Goal: Use online tool/utility: Utilize a website feature to perform a specific function

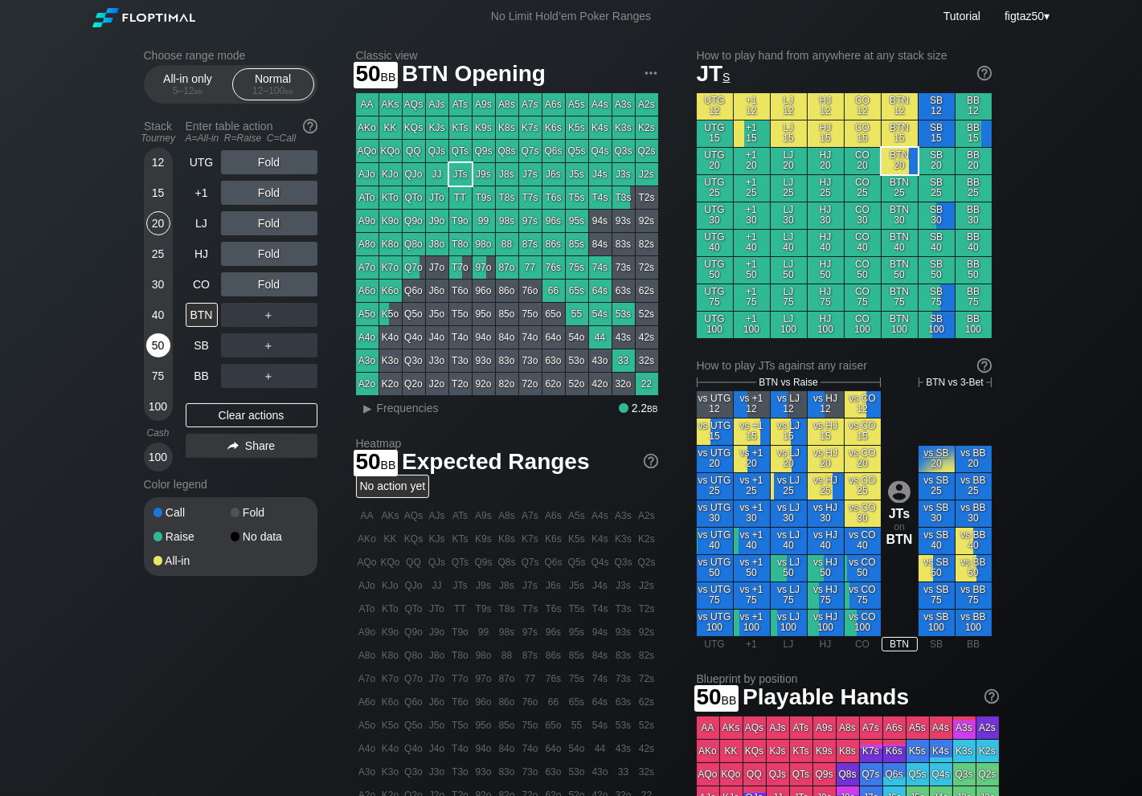
click at [160, 345] on div "50" at bounding box center [158, 346] width 24 height 24
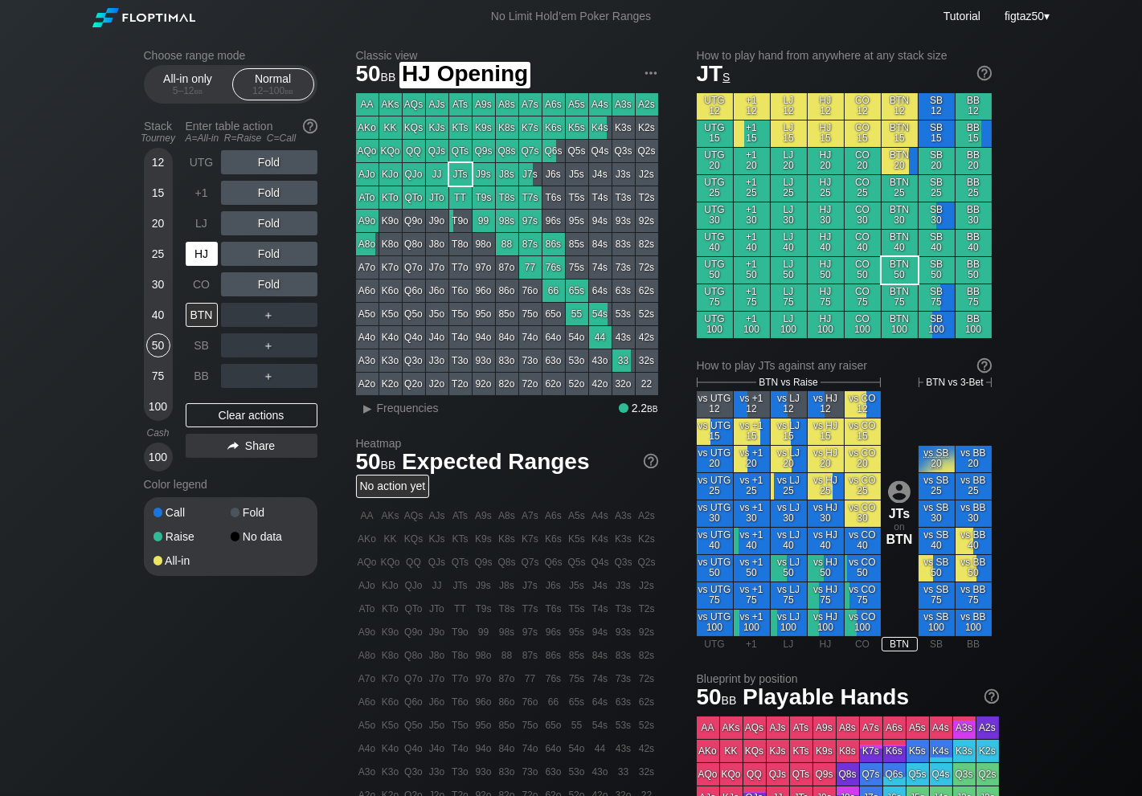
click at [207, 257] on div "HJ" at bounding box center [202, 254] width 32 height 24
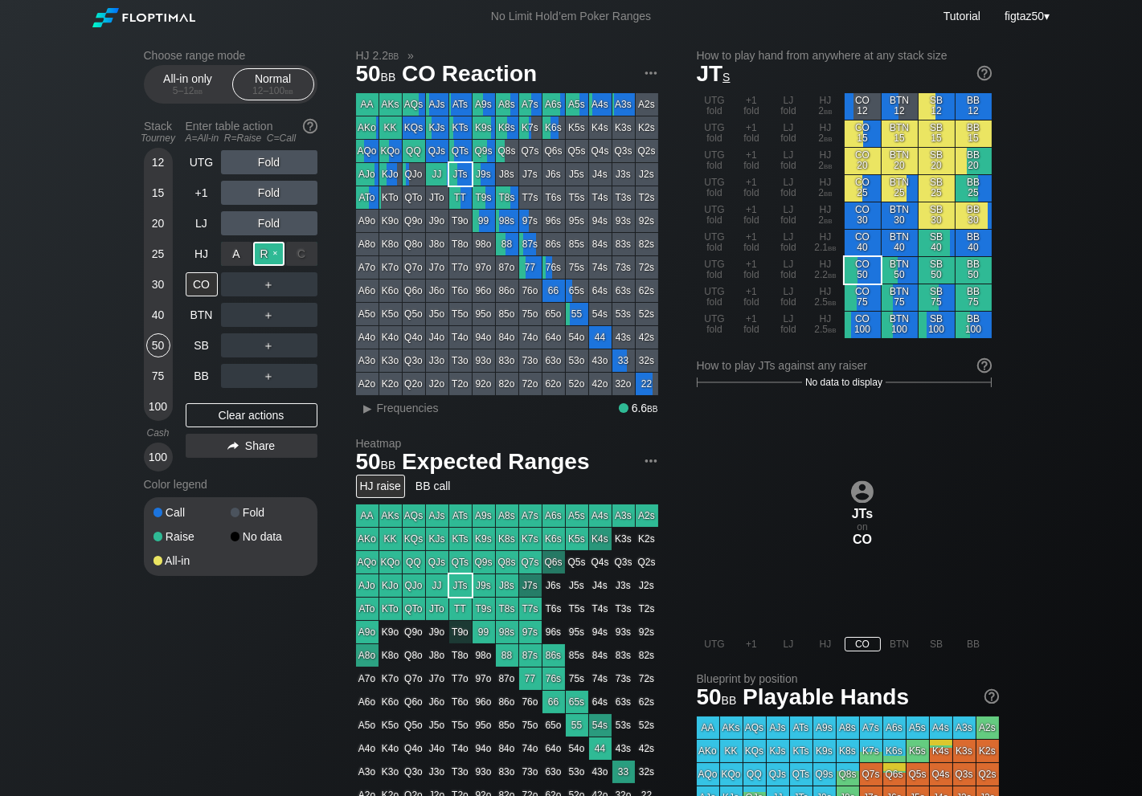
click at [269, 256] on div "R ✕" at bounding box center [268, 254] width 31 height 24
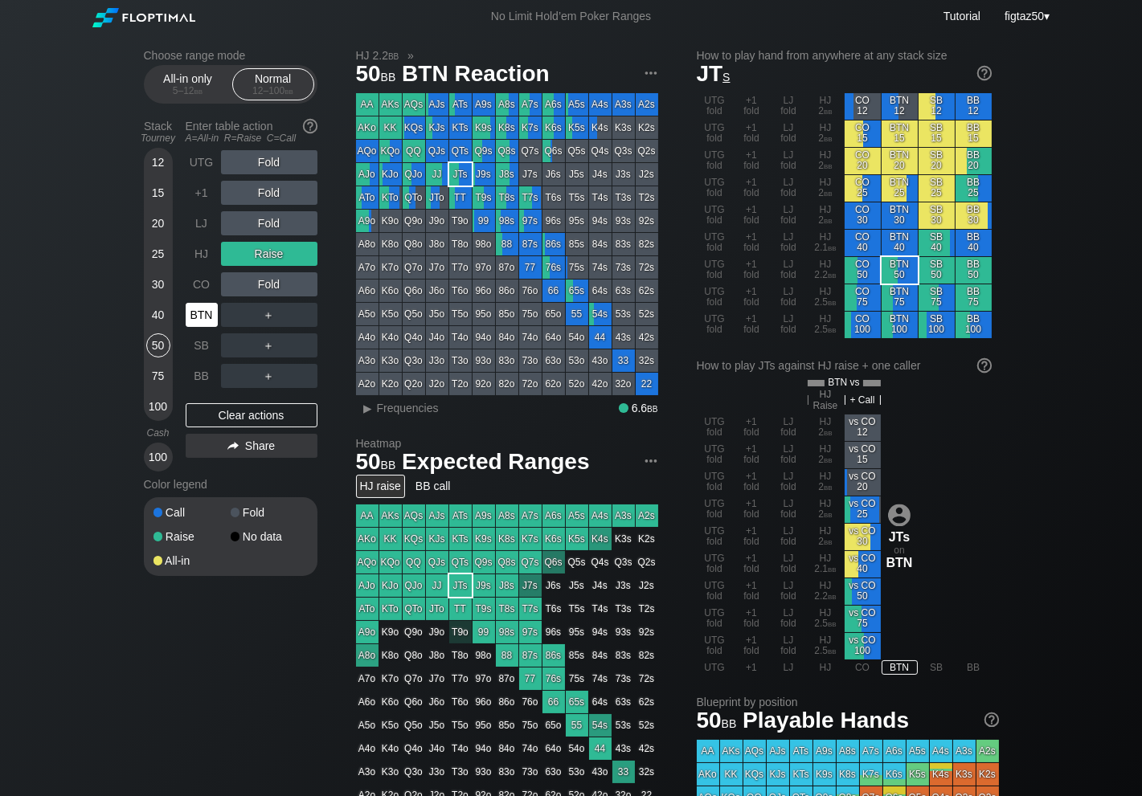
click at [205, 321] on div "BTN" at bounding box center [202, 315] width 32 height 24
click at [285, 411] on div "Clear actions" at bounding box center [252, 415] width 132 height 24
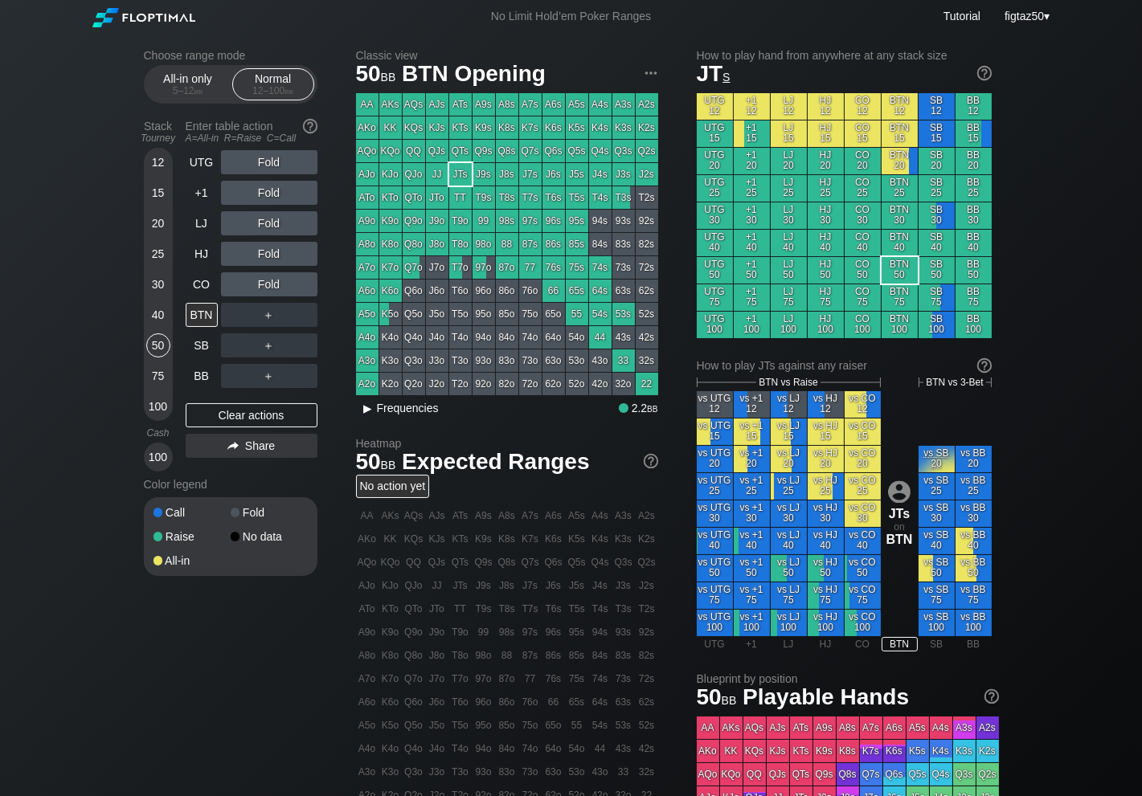
click at [376, 411] on div "▸" at bounding box center [368, 408] width 21 height 19
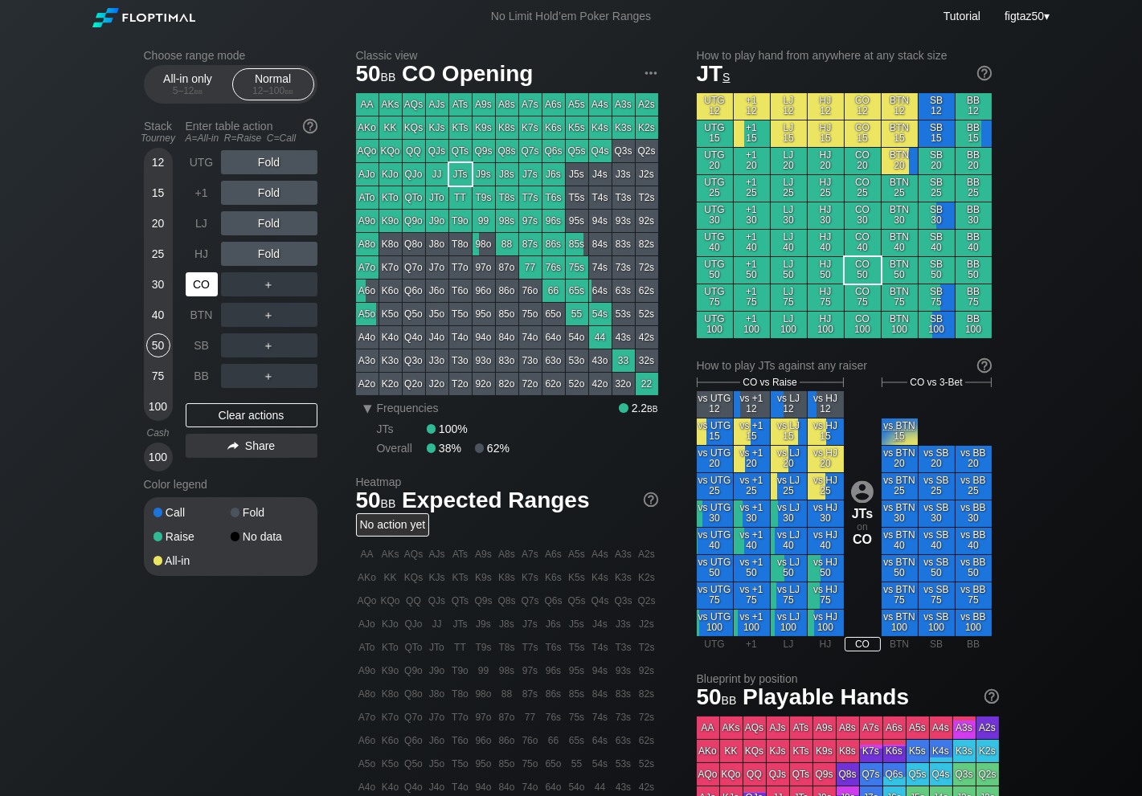
click at [203, 287] on div "CO" at bounding box center [202, 284] width 32 height 24
click at [202, 378] on div "BB" at bounding box center [202, 376] width 32 height 24
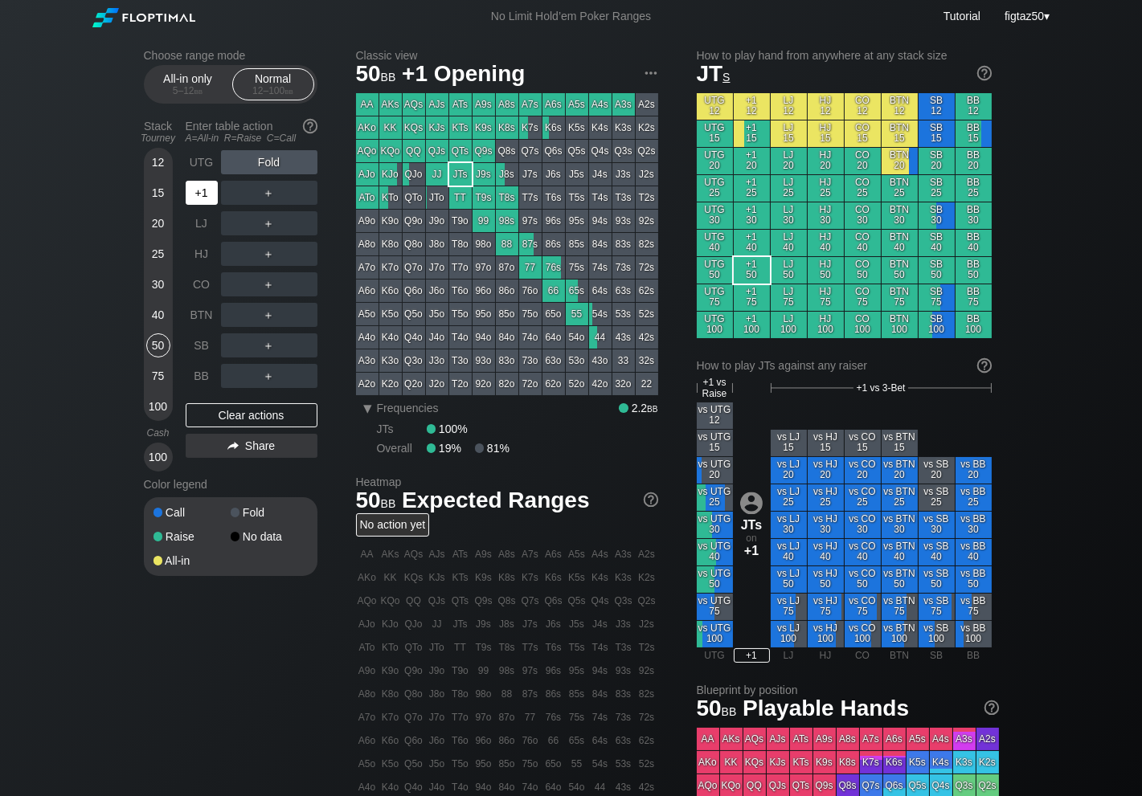
click at [203, 200] on div "+1" at bounding box center [202, 193] width 32 height 24
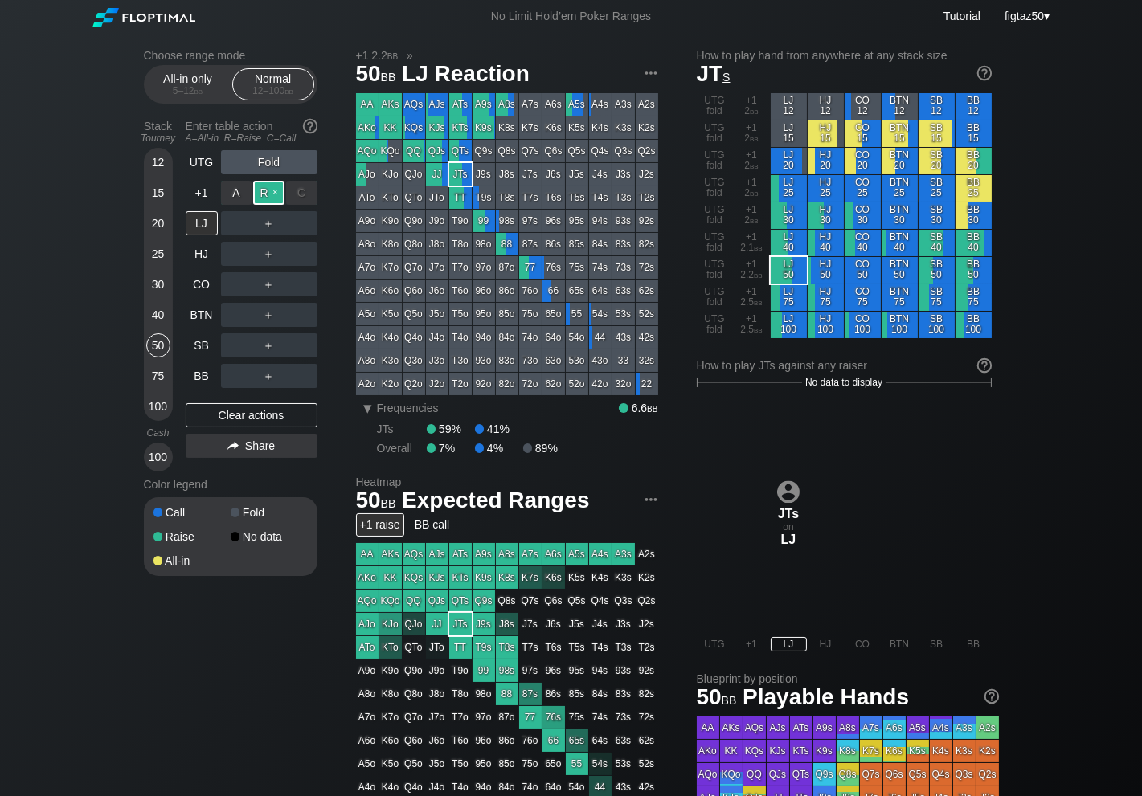
click at [267, 193] on div "R ✕" at bounding box center [268, 193] width 31 height 24
drag, startPoint x: 202, startPoint y: 231, endPoint x: 224, endPoint y: 227, distance: 22.9
click at [203, 231] on div "LJ" at bounding box center [202, 223] width 32 height 24
click at [299, 222] on div "C ✕" at bounding box center [301, 223] width 31 height 24
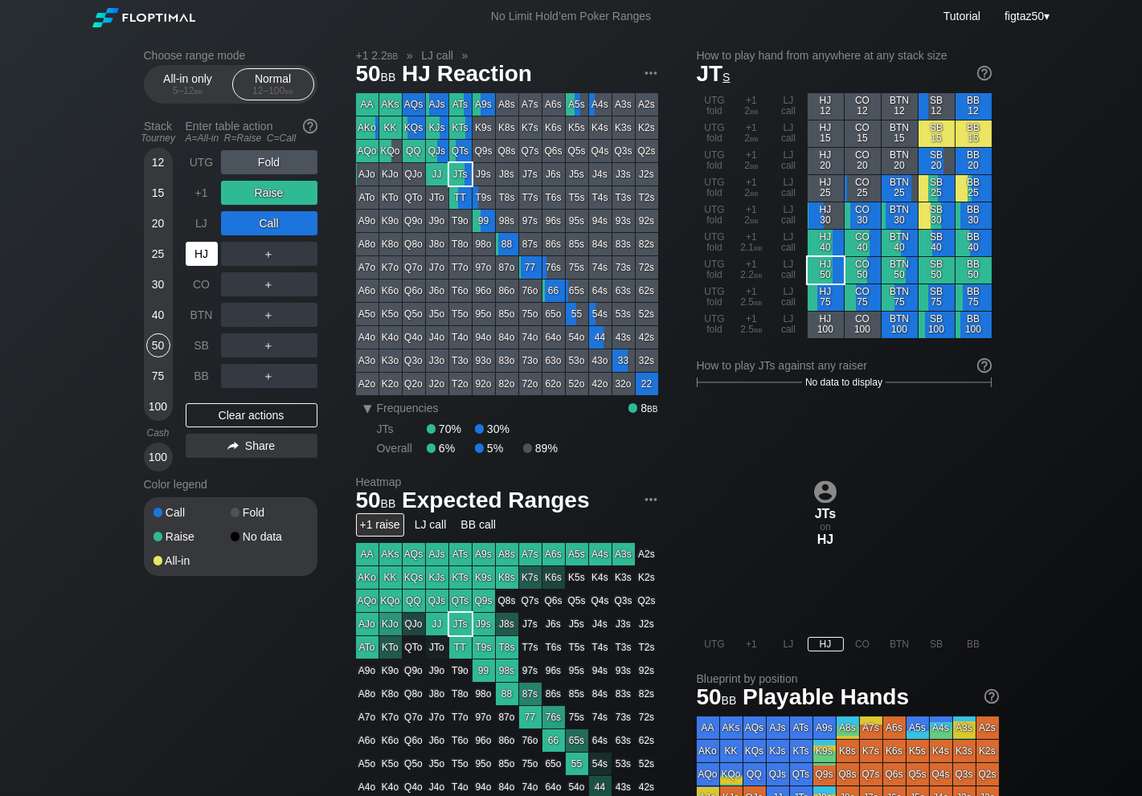
click at [199, 260] on div "HJ" at bounding box center [202, 254] width 32 height 24
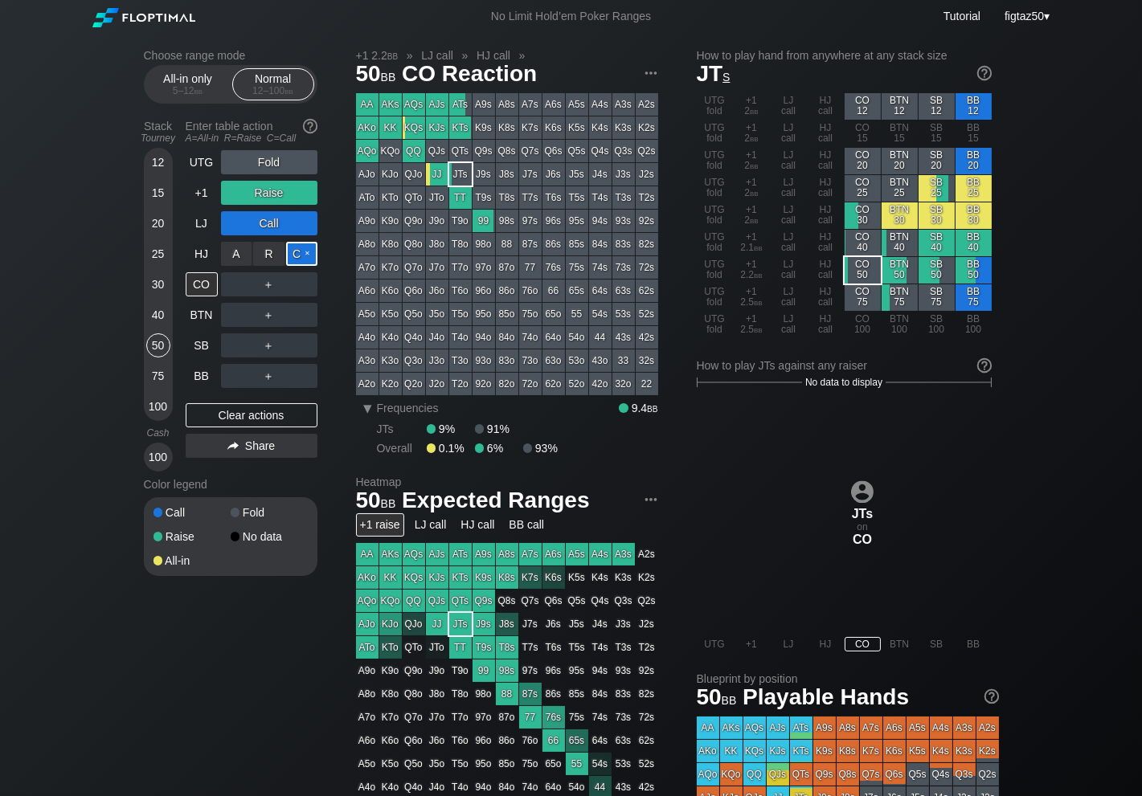
click at [298, 257] on div "C ✕" at bounding box center [301, 254] width 31 height 24
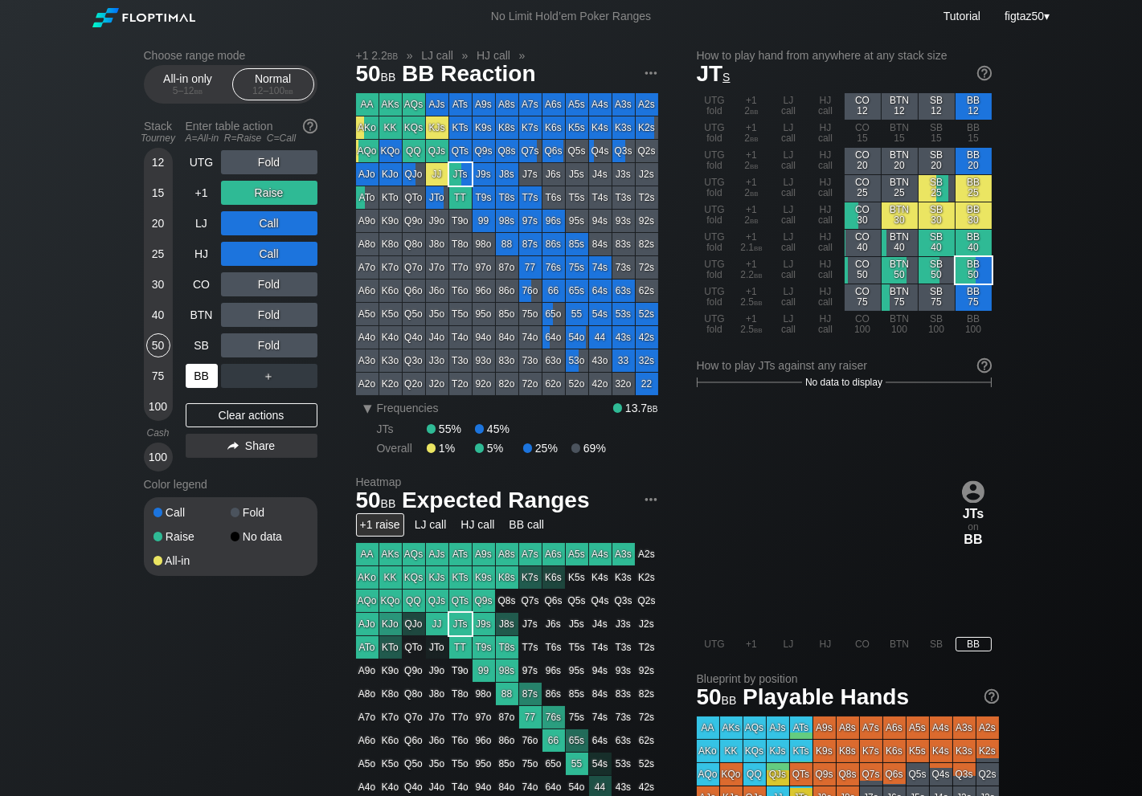
click at [196, 374] on div "BB" at bounding box center [202, 376] width 32 height 24
click at [268, 415] on div "Clear actions" at bounding box center [252, 415] width 132 height 24
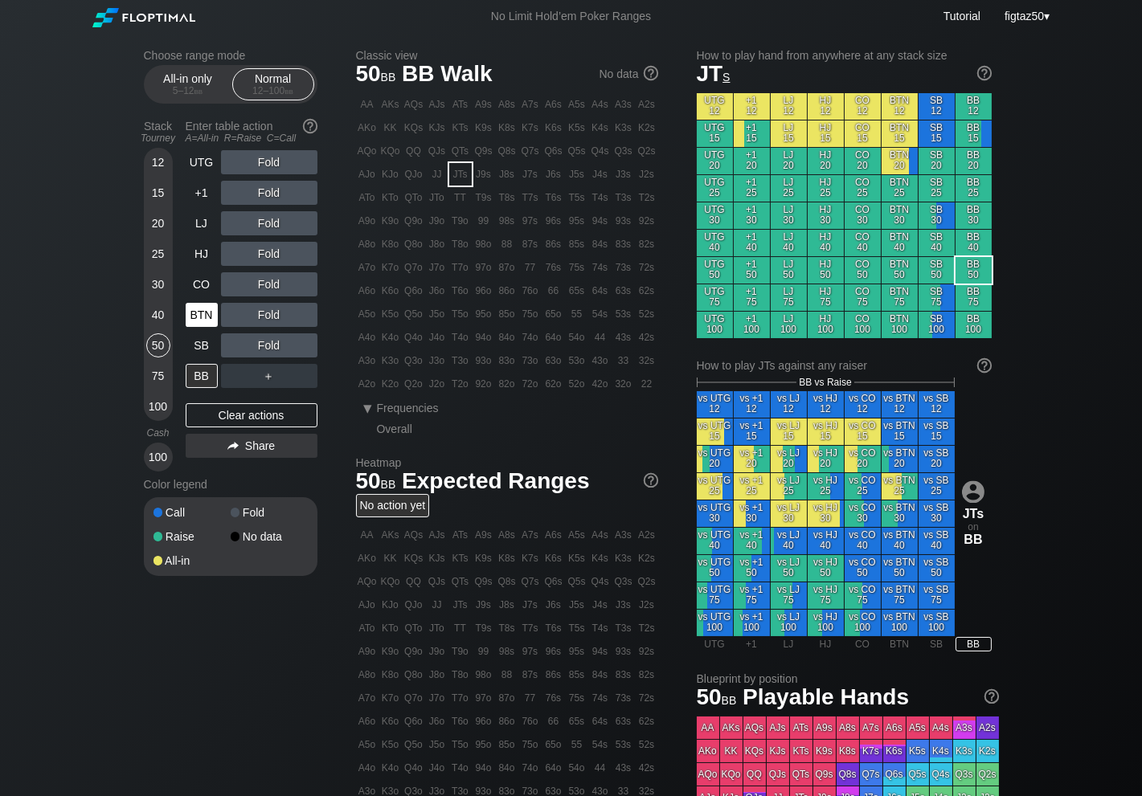
click at [205, 318] on div "BTN" at bounding box center [202, 315] width 32 height 24
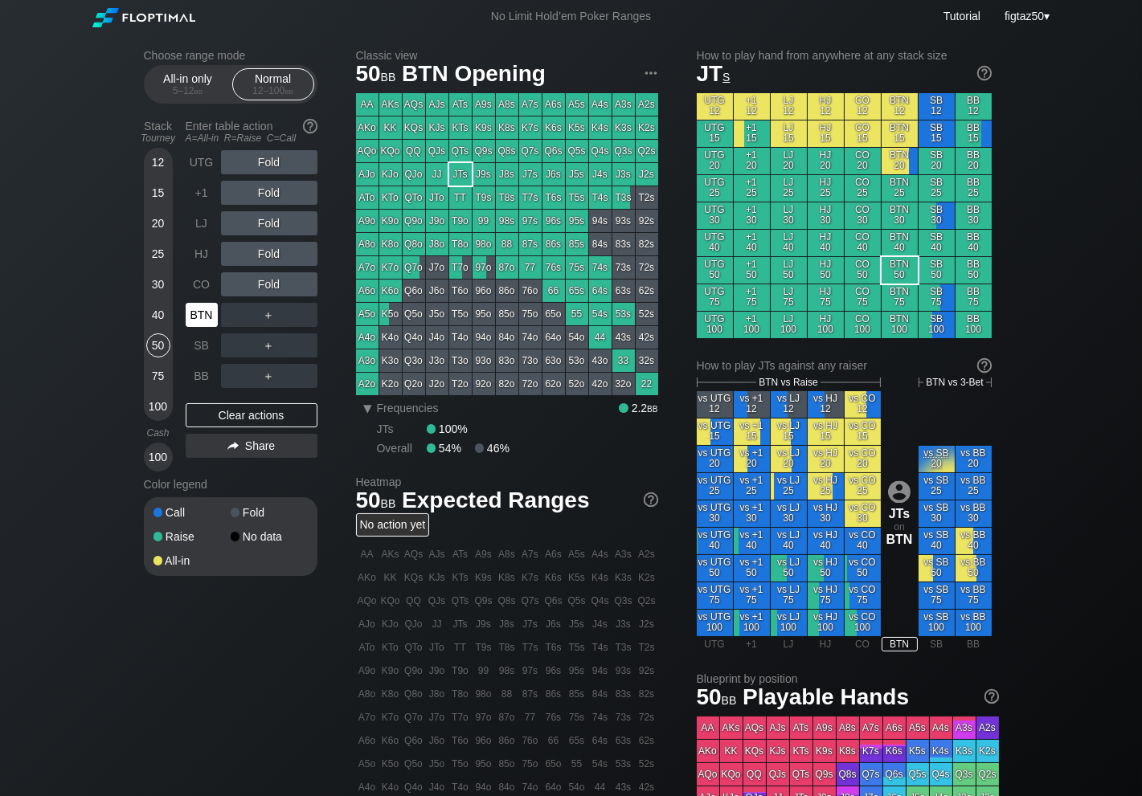
click at [205, 318] on div "BTN" at bounding box center [202, 315] width 32 height 24
click at [201, 319] on div "BTN" at bounding box center [202, 315] width 32 height 24
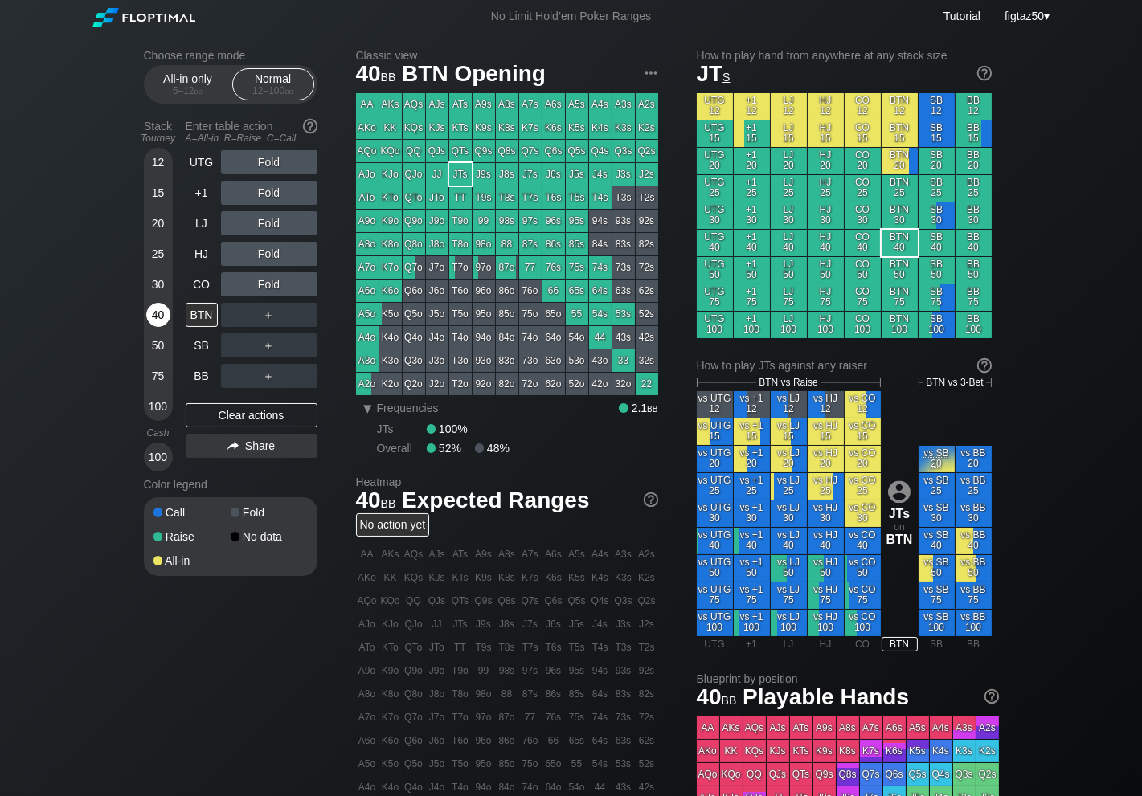
click at [157, 318] on div "40" at bounding box center [158, 315] width 24 height 24
click at [205, 309] on div "BTN" at bounding box center [202, 315] width 32 height 24
click at [201, 227] on div "LJ" at bounding box center [202, 223] width 32 height 24
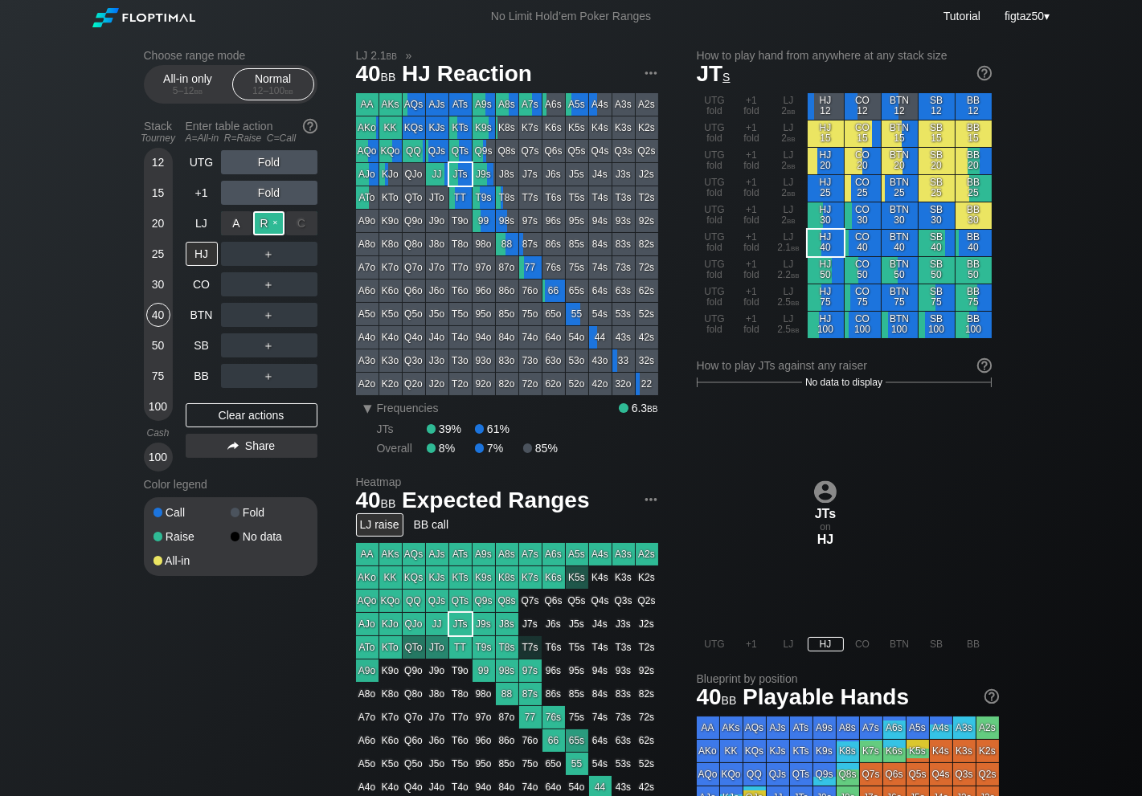
click at [272, 224] on div "R ✕" at bounding box center [268, 223] width 31 height 24
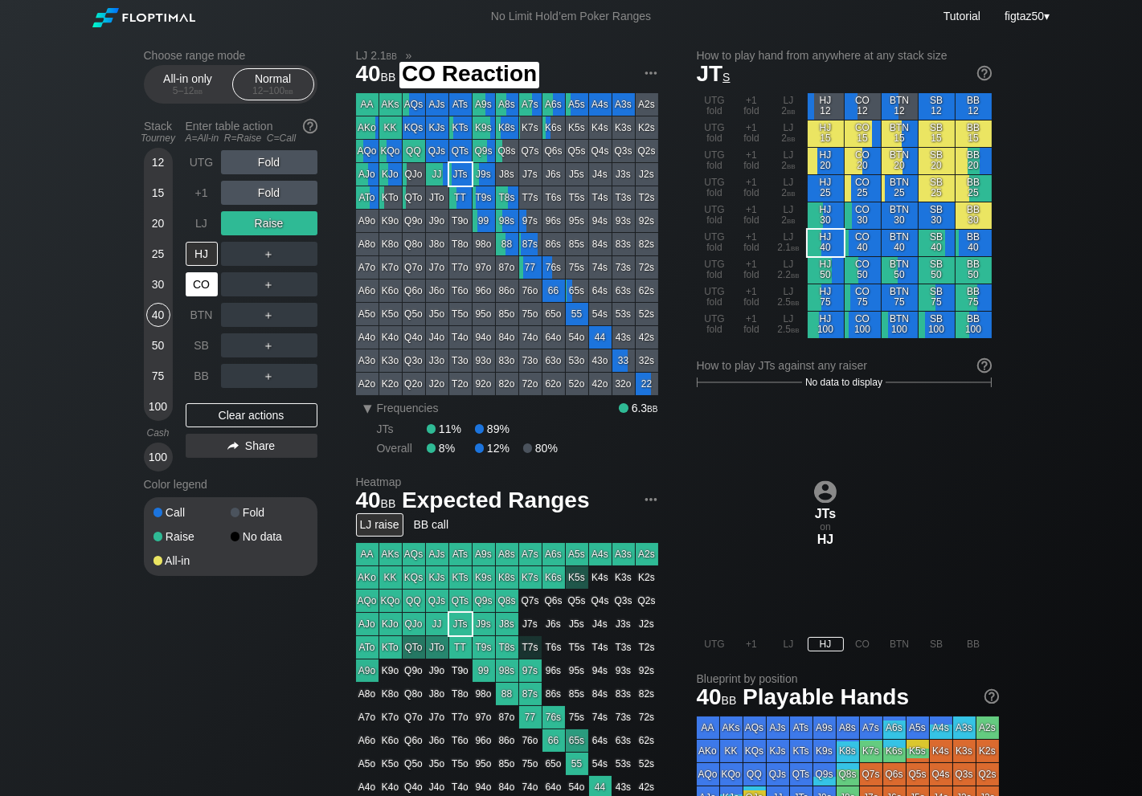
click at [203, 293] on div "CO" at bounding box center [202, 284] width 32 height 24
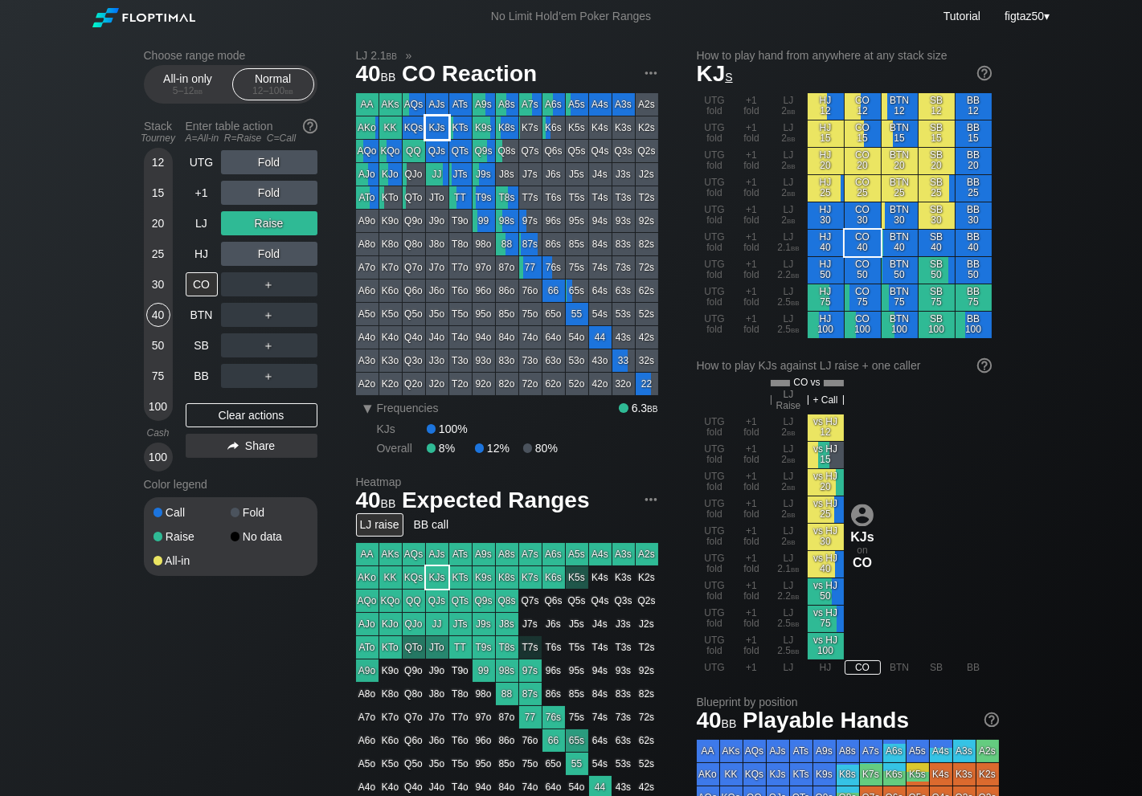
drag, startPoint x: 440, startPoint y: 123, endPoint x: 137, endPoint y: 338, distance: 372.4
click at [440, 123] on div "KJs" at bounding box center [437, 128] width 23 height 23
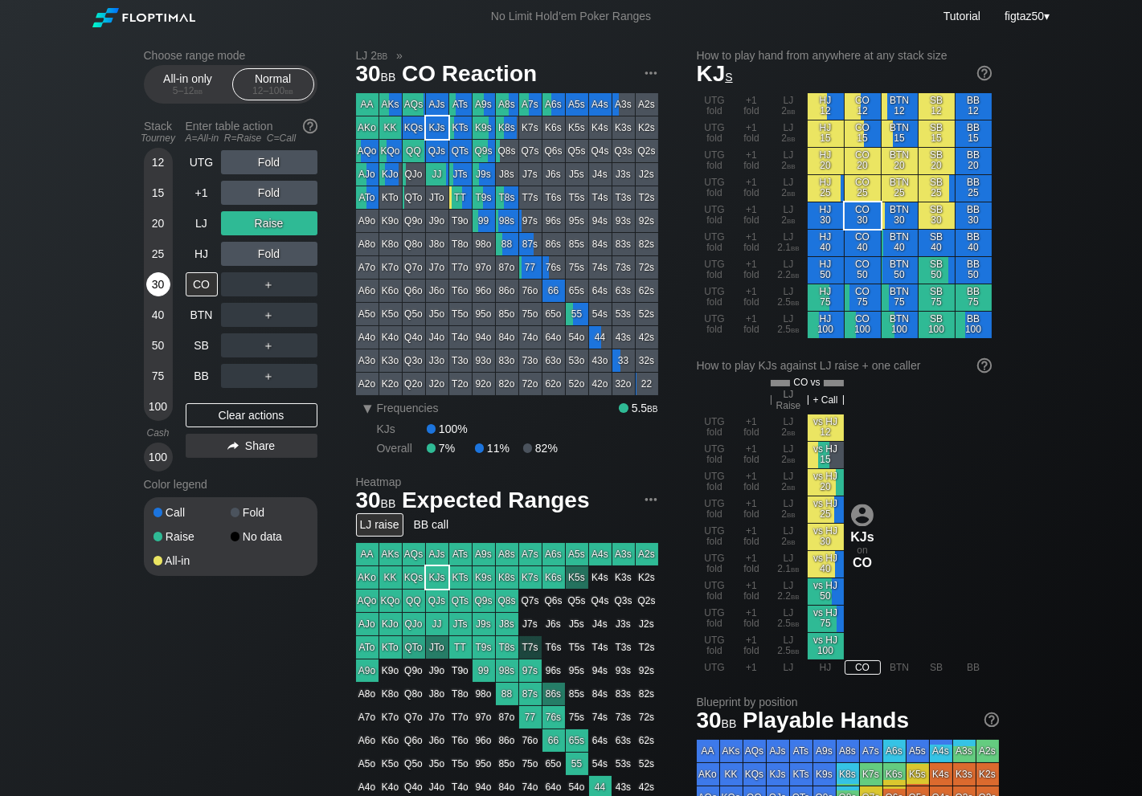
click at [156, 284] on div "30" at bounding box center [158, 284] width 24 height 24
click at [239, 420] on div "Clear actions" at bounding box center [252, 415] width 132 height 24
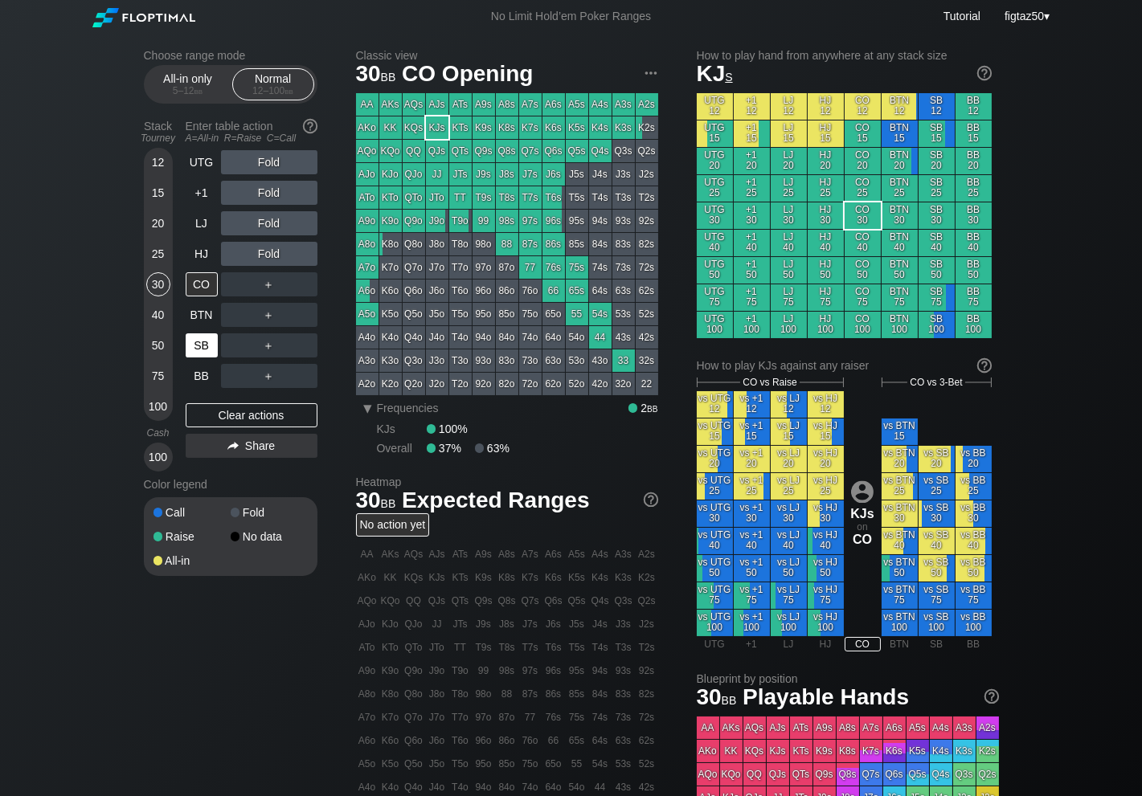
click at [203, 343] on div "SB" at bounding box center [202, 346] width 32 height 24
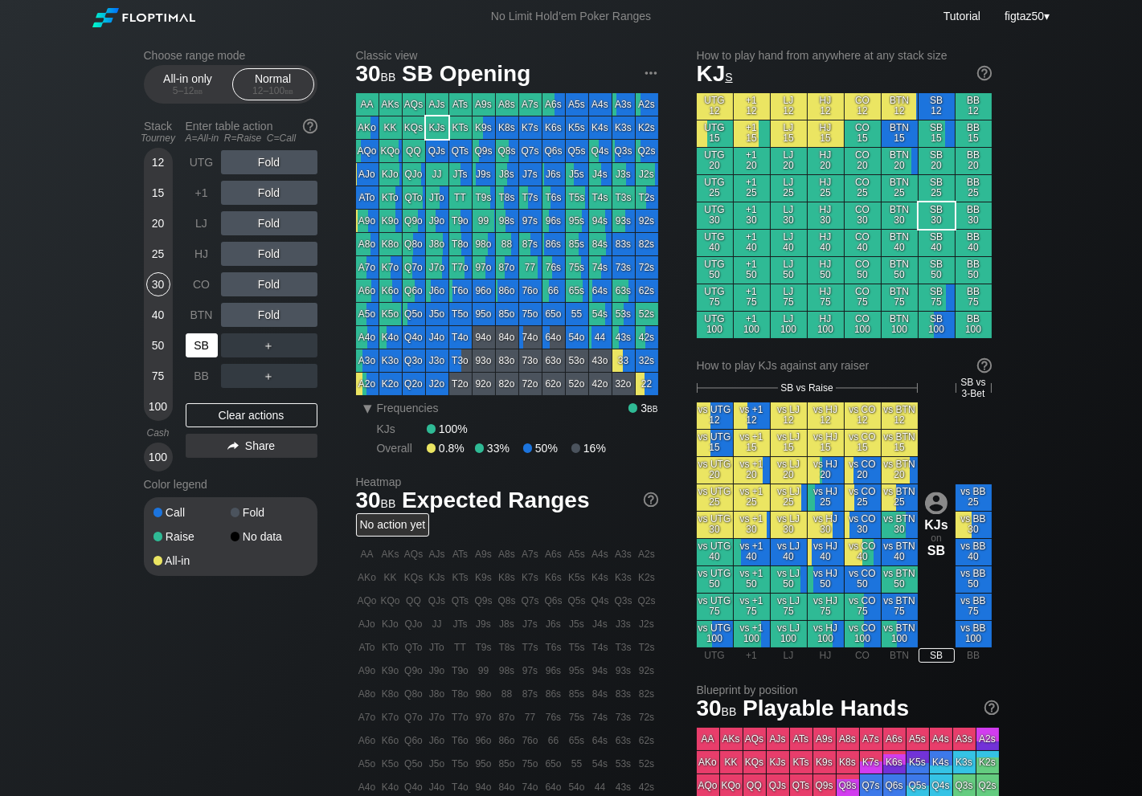
click at [203, 343] on div "SB" at bounding box center [202, 346] width 32 height 24
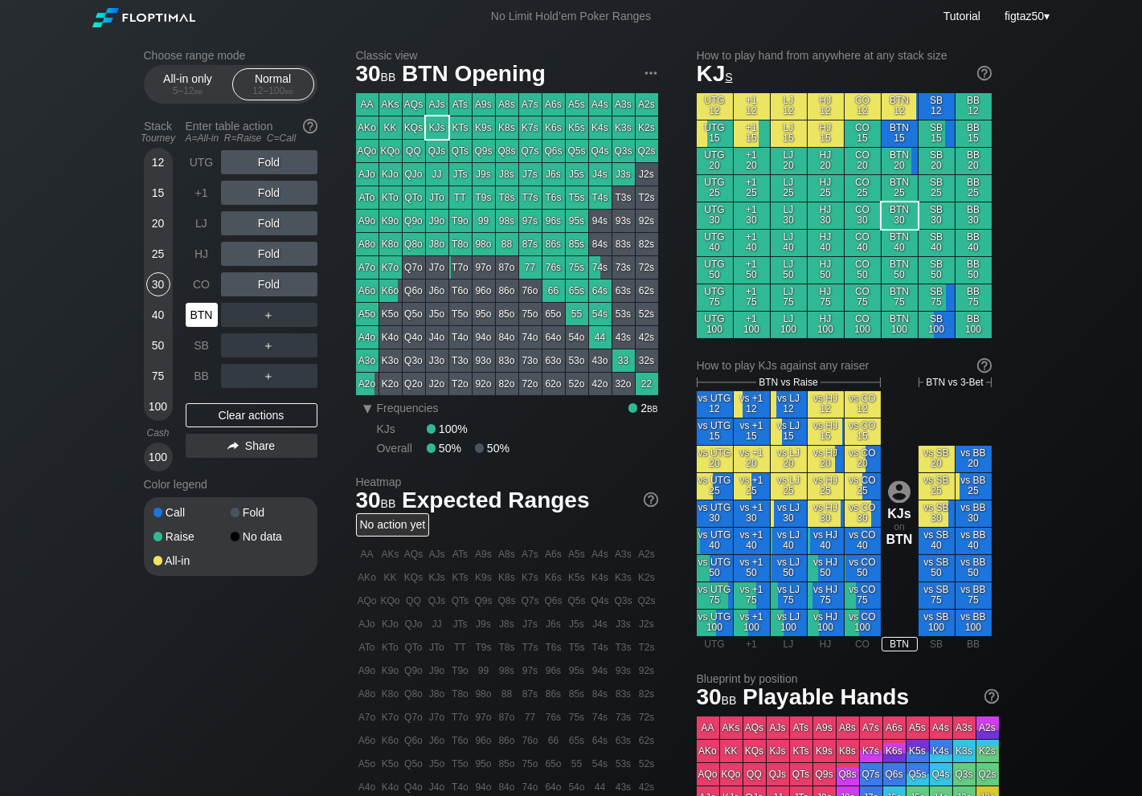
click at [202, 312] on div "BTN" at bounding box center [202, 315] width 32 height 24
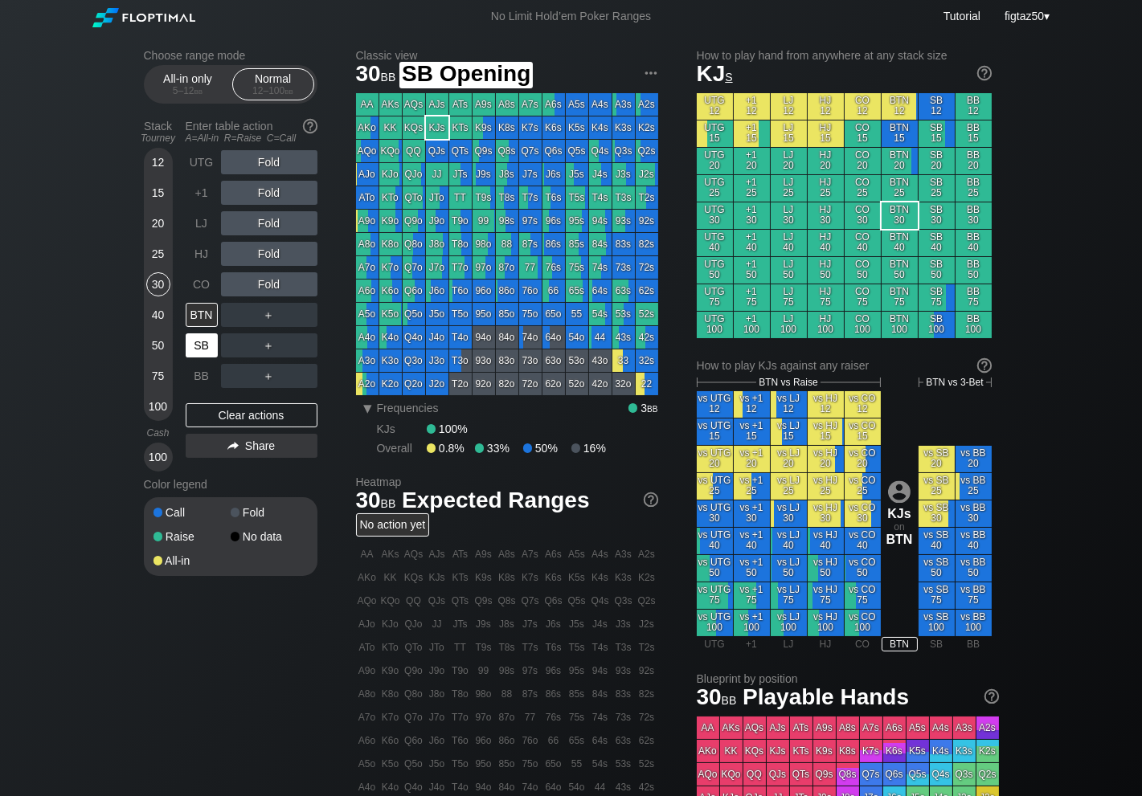
click at [203, 351] on div "SB" at bounding box center [202, 346] width 32 height 24
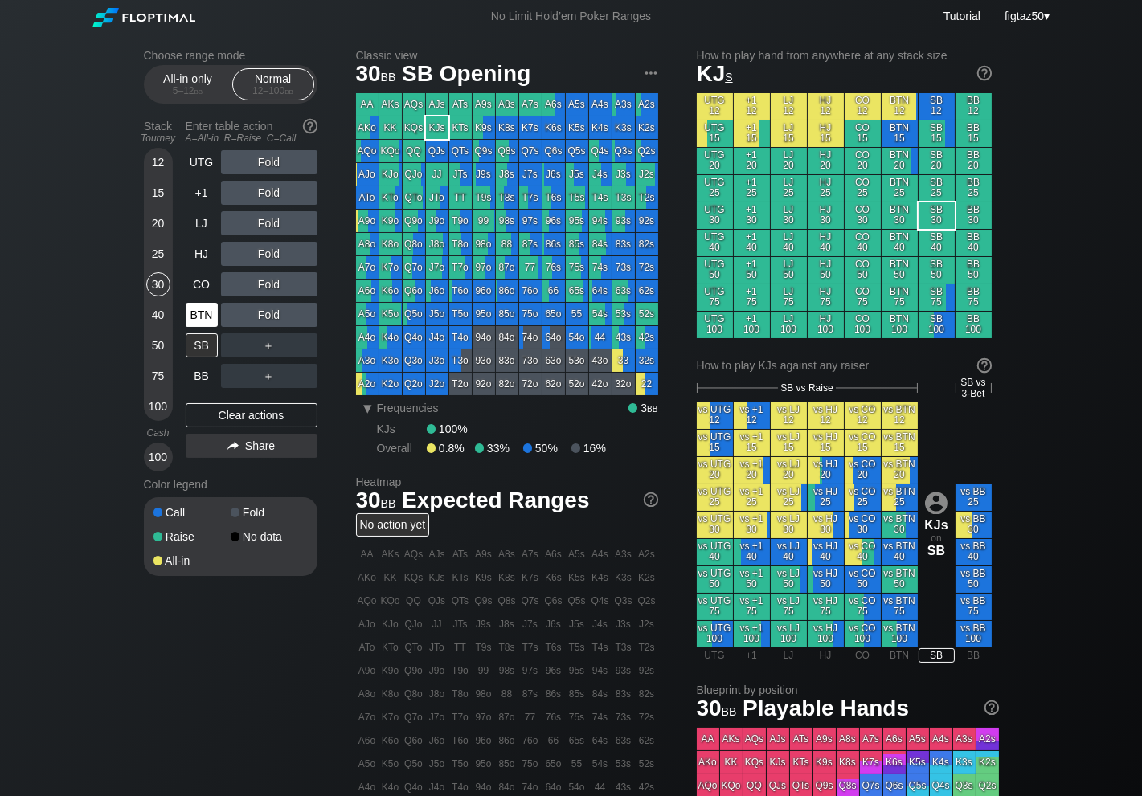
click at [201, 316] on div "BTN" at bounding box center [202, 315] width 32 height 24
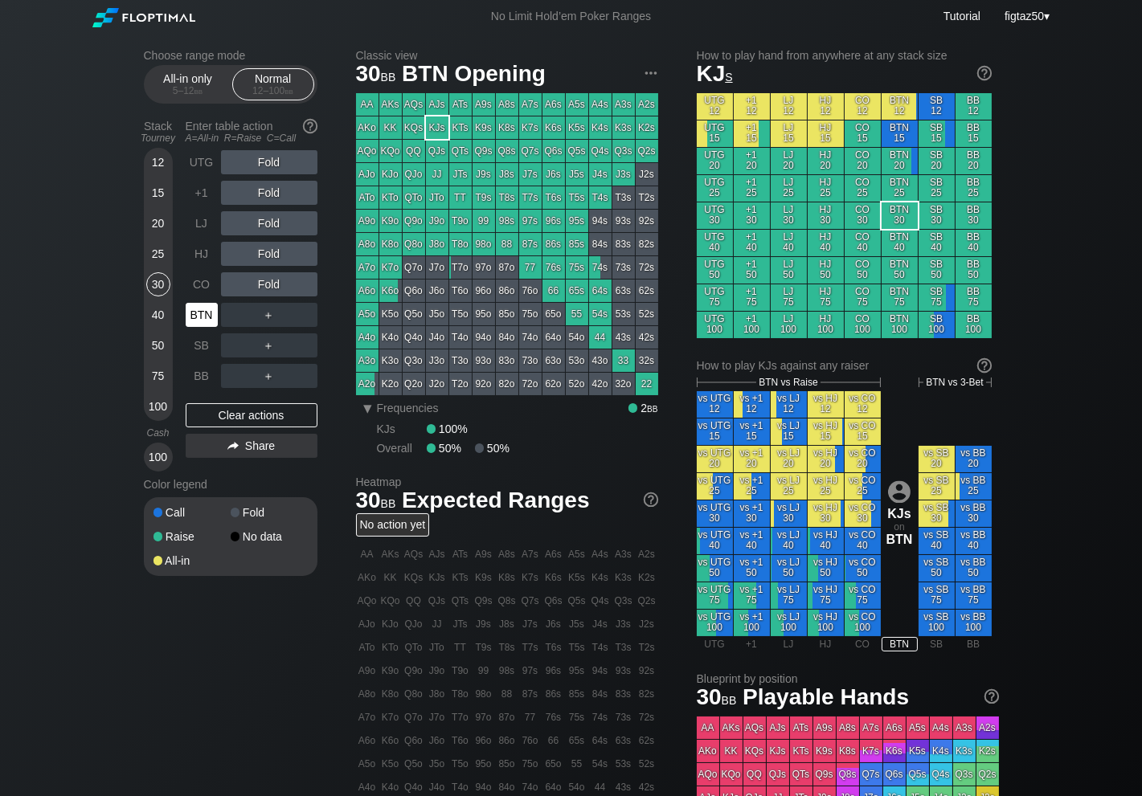
click at [201, 316] on div "BTN" at bounding box center [202, 315] width 32 height 24
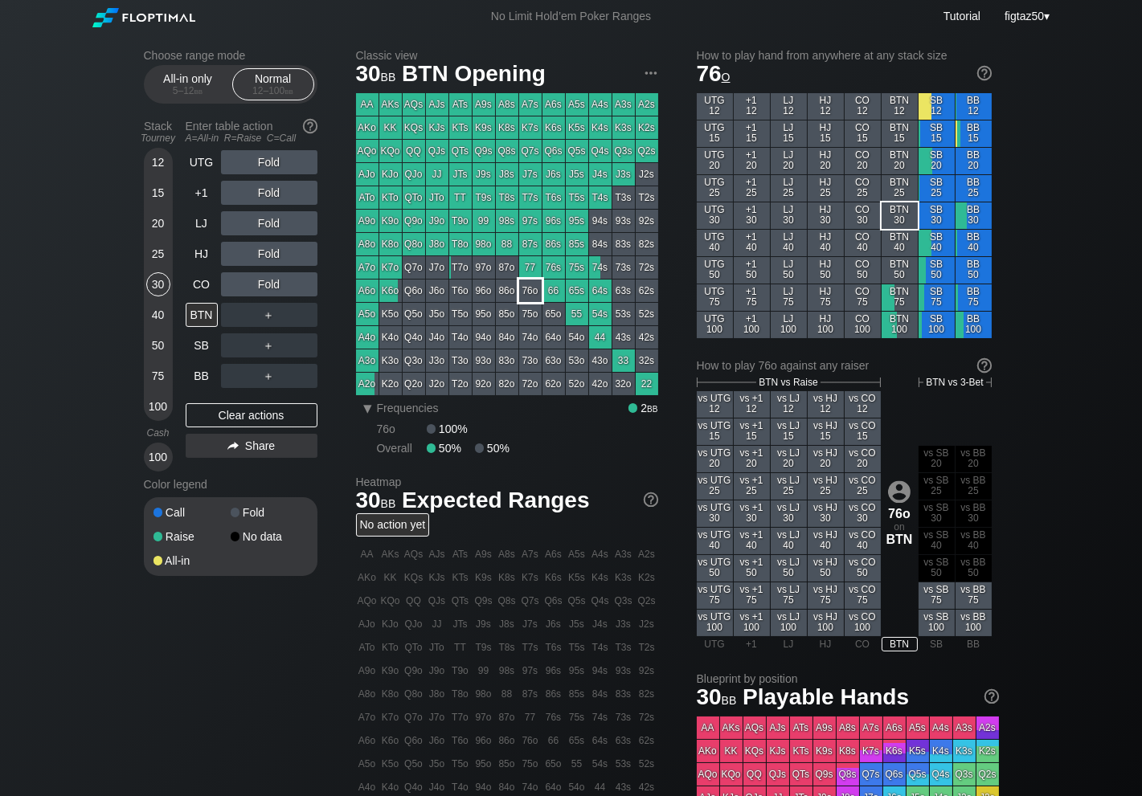
click at [532, 289] on div "76o" at bounding box center [530, 291] width 23 height 23
click at [208, 285] on div "CO" at bounding box center [202, 284] width 32 height 24
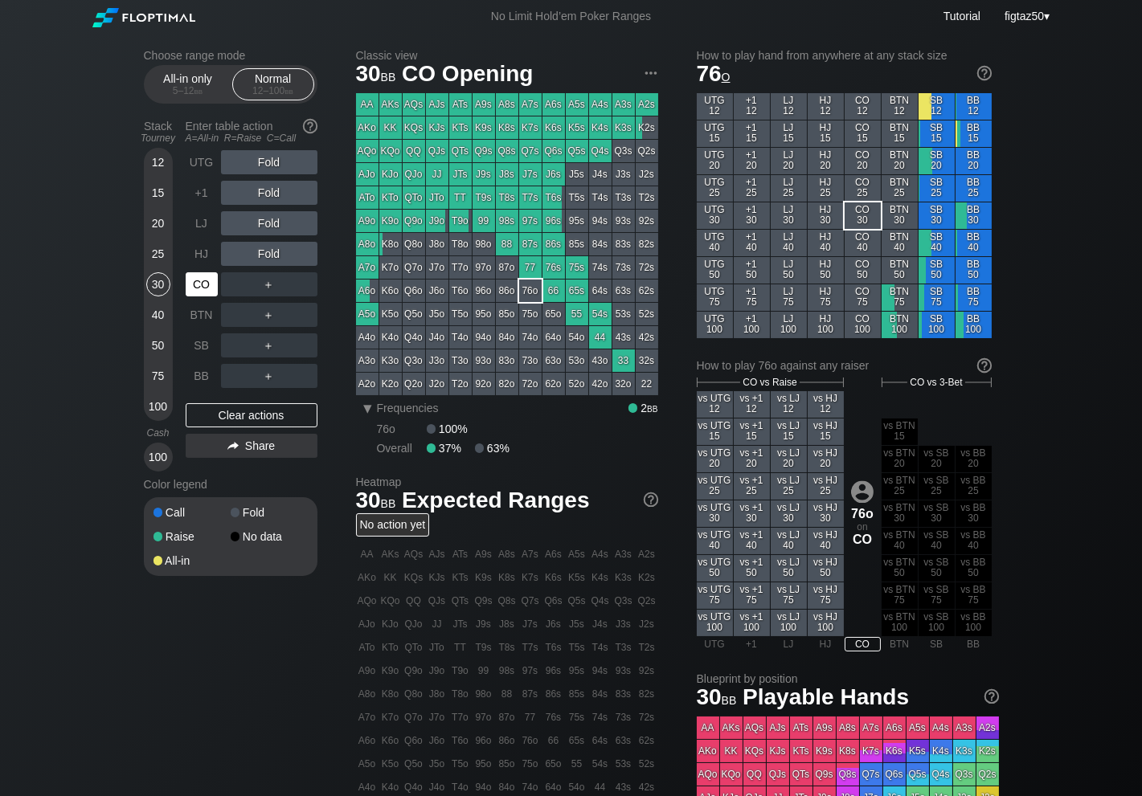
click at [208, 285] on div "CO" at bounding box center [202, 284] width 32 height 24
click at [202, 194] on div "+1" at bounding box center [202, 193] width 32 height 24
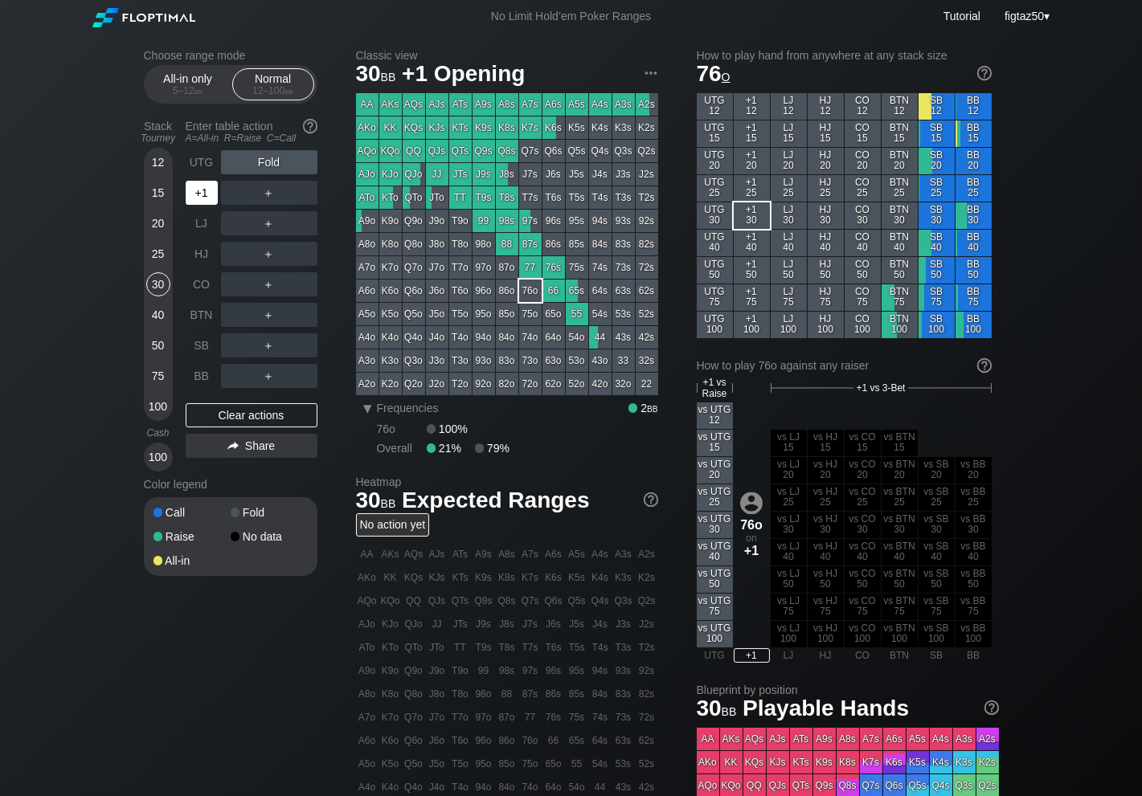
click at [202, 194] on div "+1" at bounding box center [202, 193] width 32 height 24
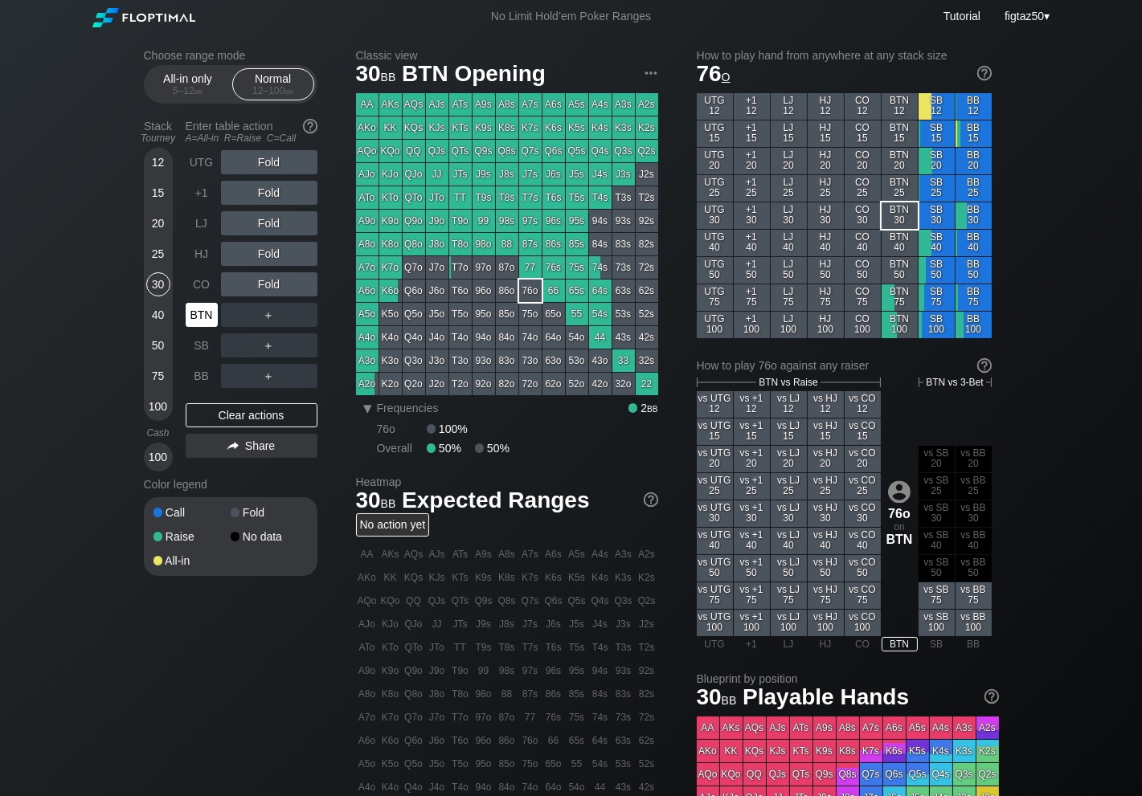
click at [199, 315] on div "BTN" at bounding box center [202, 315] width 32 height 24
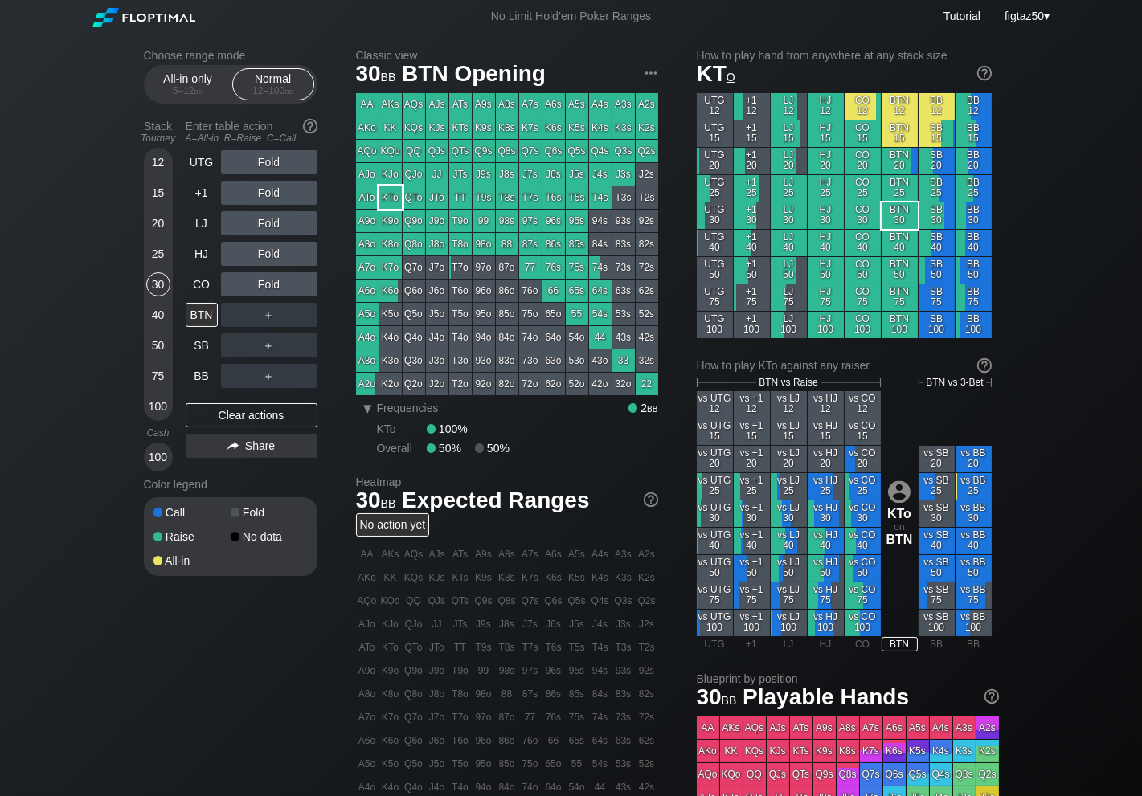
click at [391, 199] on div "KTo" at bounding box center [390, 197] width 23 height 23
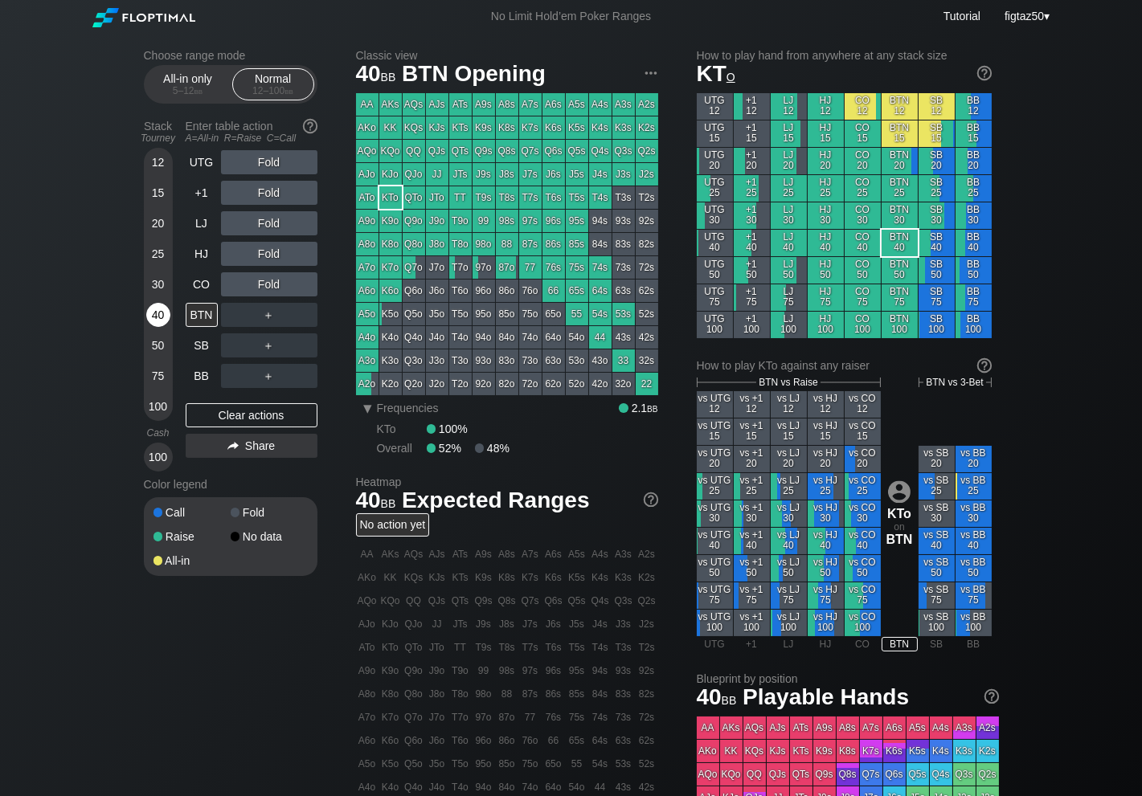
click at [157, 317] on div "40" at bounding box center [158, 315] width 24 height 24
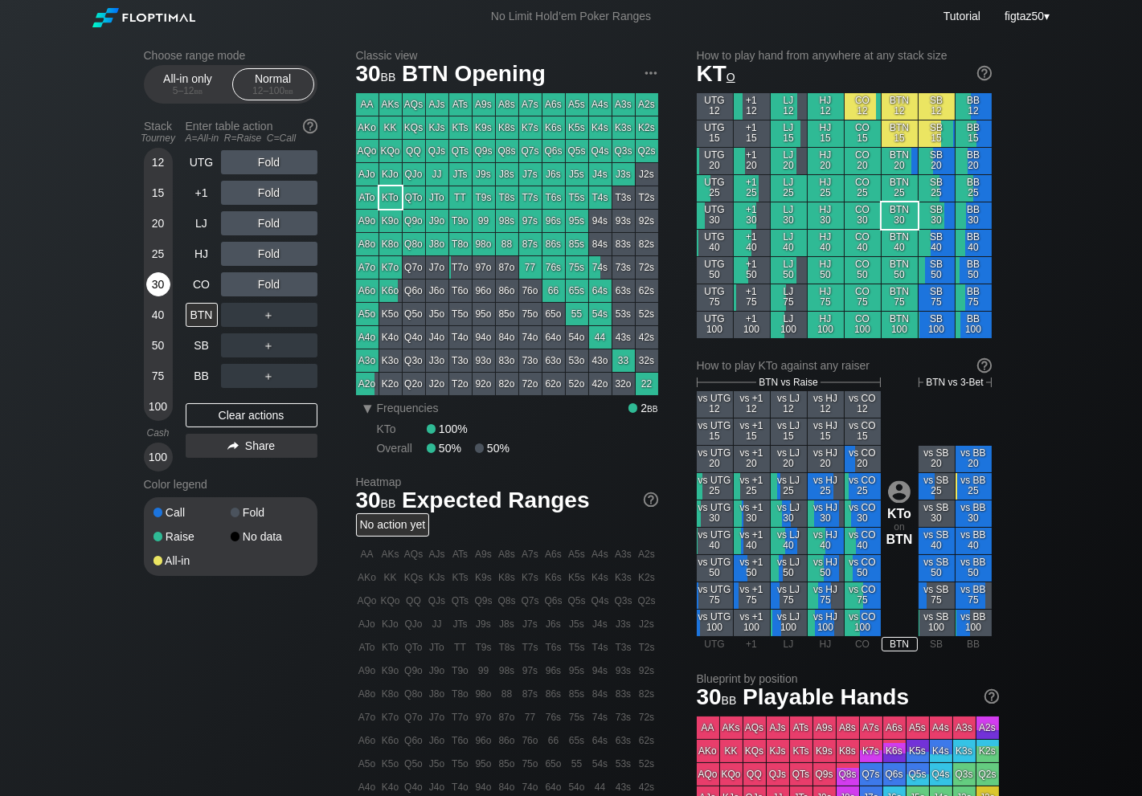
click at [158, 293] on div "30" at bounding box center [158, 284] width 24 height 24
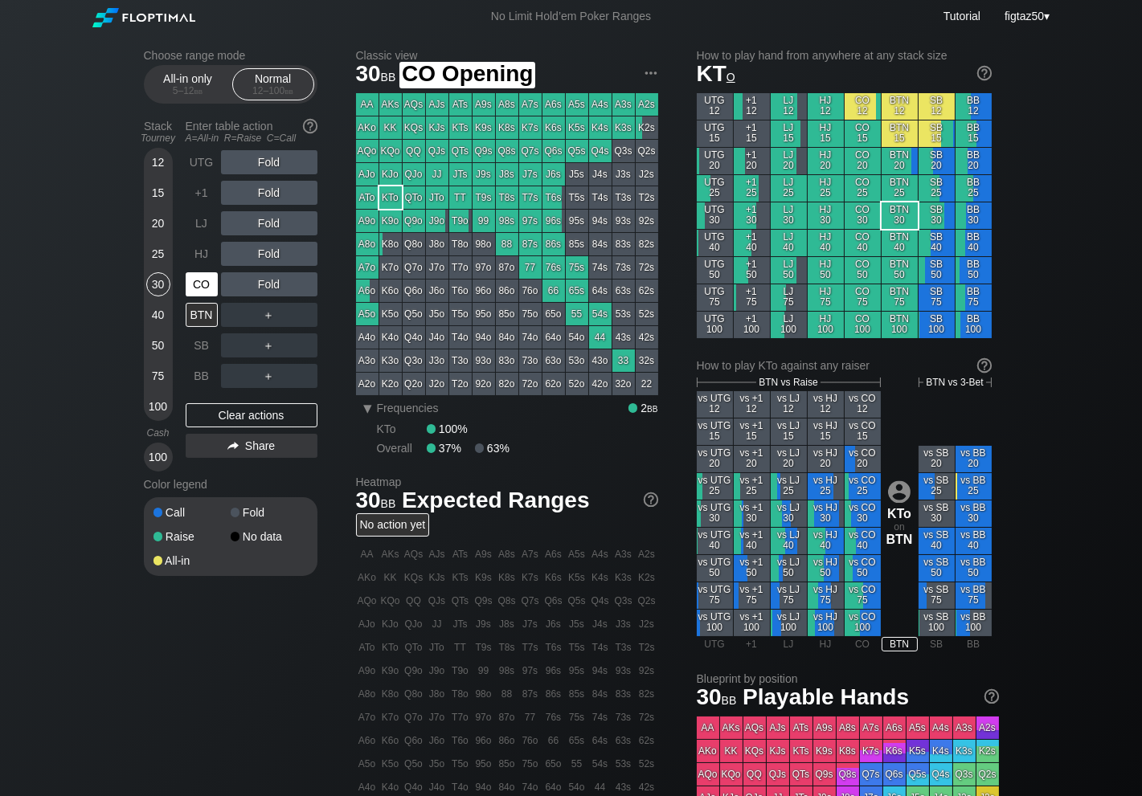
click at [198, 284] on div "CO" at bounding box center [202, 284] width 32 height 24
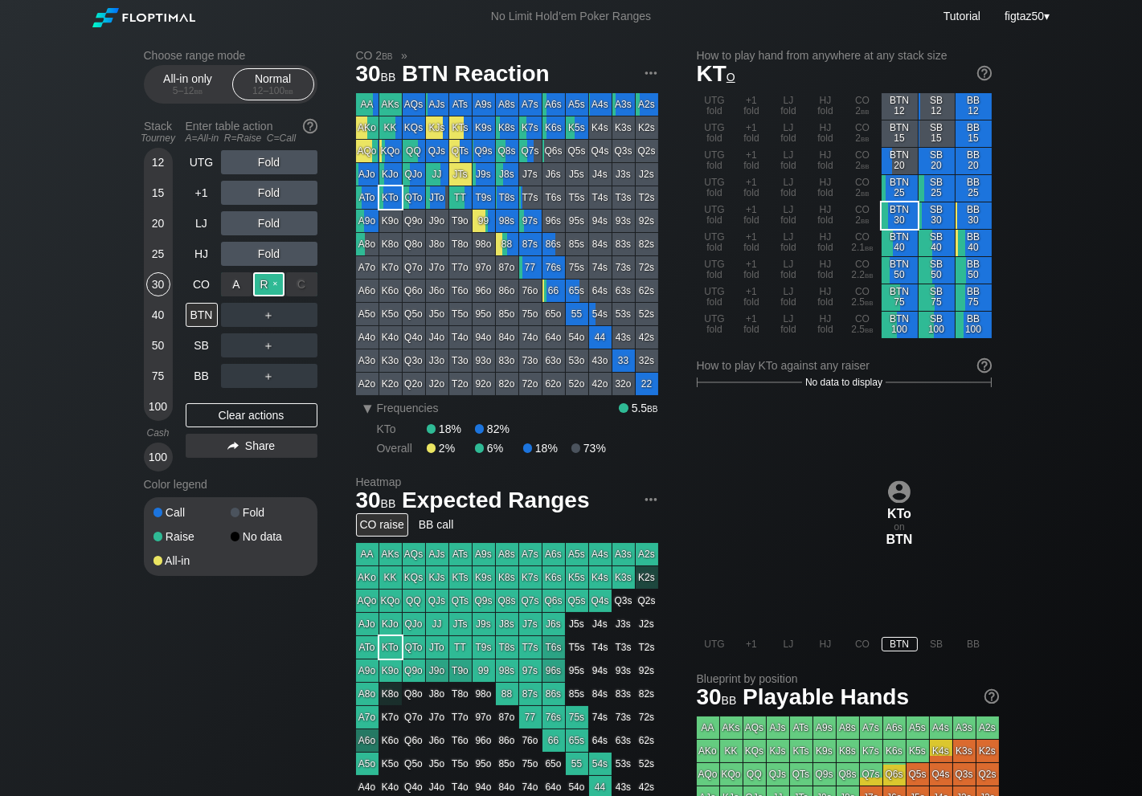
click at [265, 285] on div "R ✕" at bounding box center [268, 284] width 31 height 24
click at [206, 316] on div "BTN" at bounding box center [202, 315] width 32 height 24
click at [248, 413] on div "Clear actions" at bounding box center [252, 415] width 132 height 24
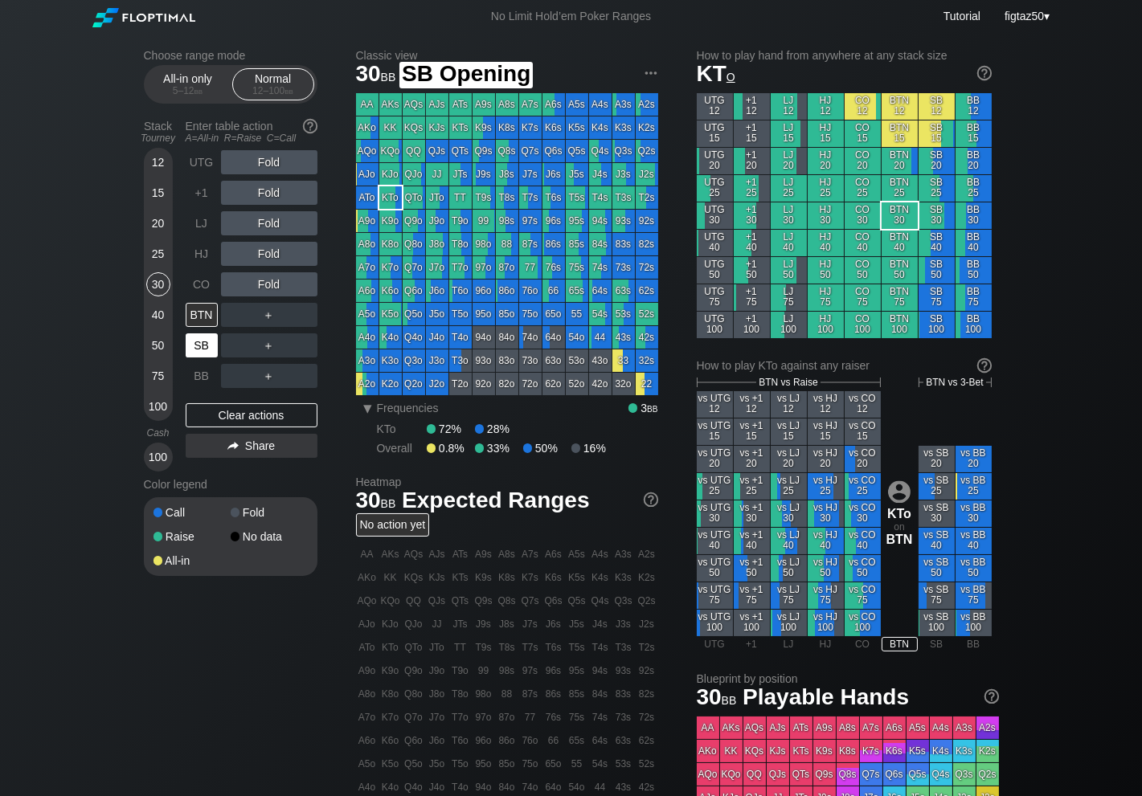
click at [202, 348] on div "SB" at bounding box center [202, 346] width 32 height 24
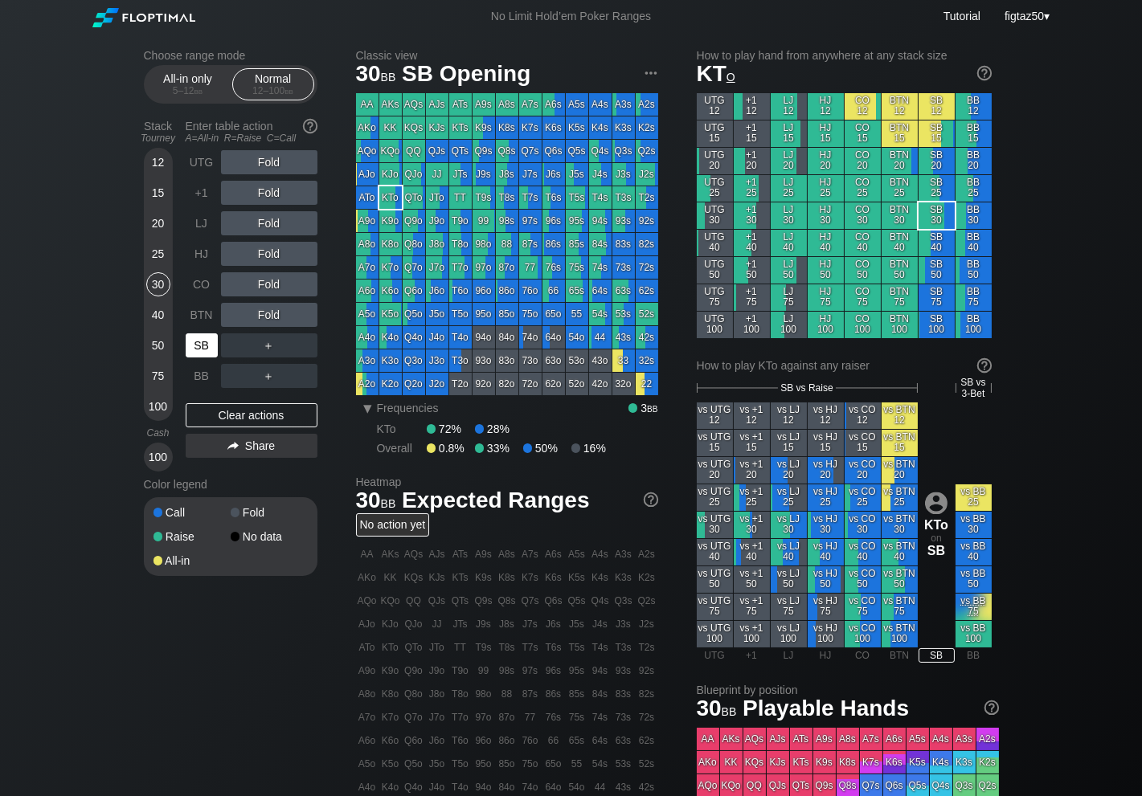
click at [202, 348] on div "SB" at bounding box center [202, 346] width 32 height 24
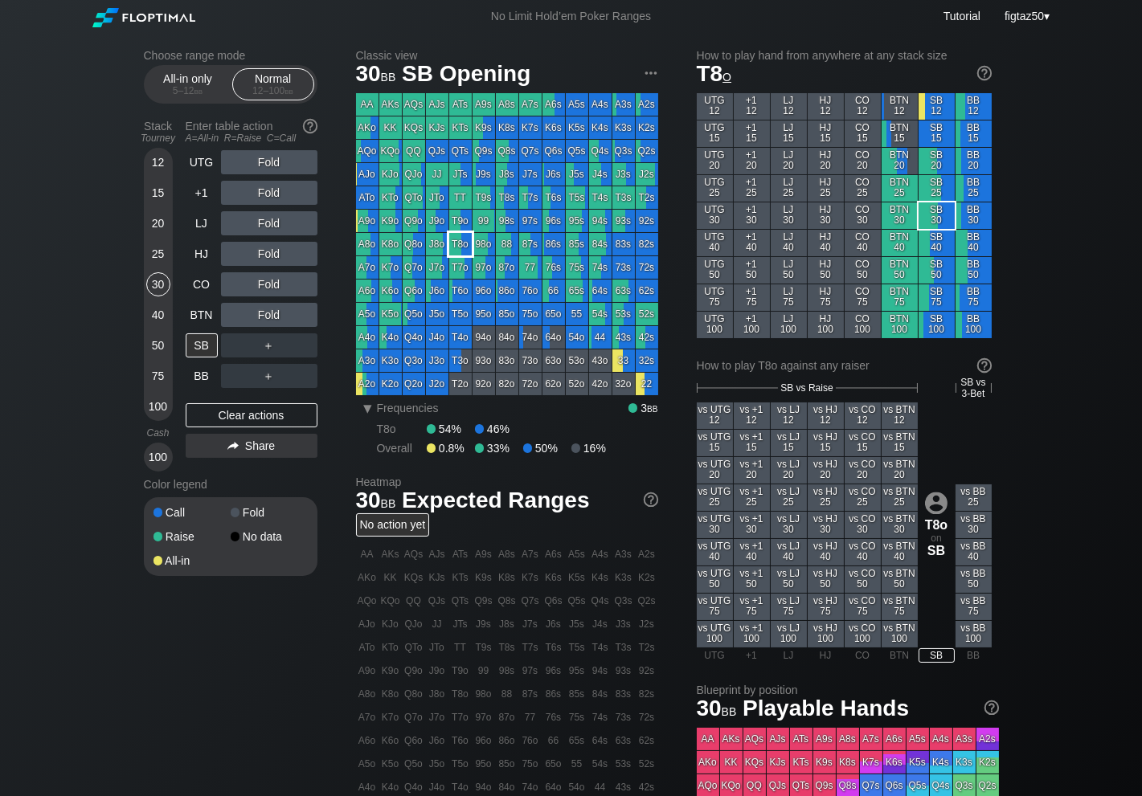
click at [456, 247] on div "T8o" at bounding box center [460, 244] width 23 height 23
click at [457, 247] on div "T8o" at bounding box center [460, 244] width 23 height 23
click at [158, 293] on div "30" at bounding box center [158, 284] width 24 height 24
click at [199, 346] on div "SB" at bounding box center [202, 346] width 32 height 24
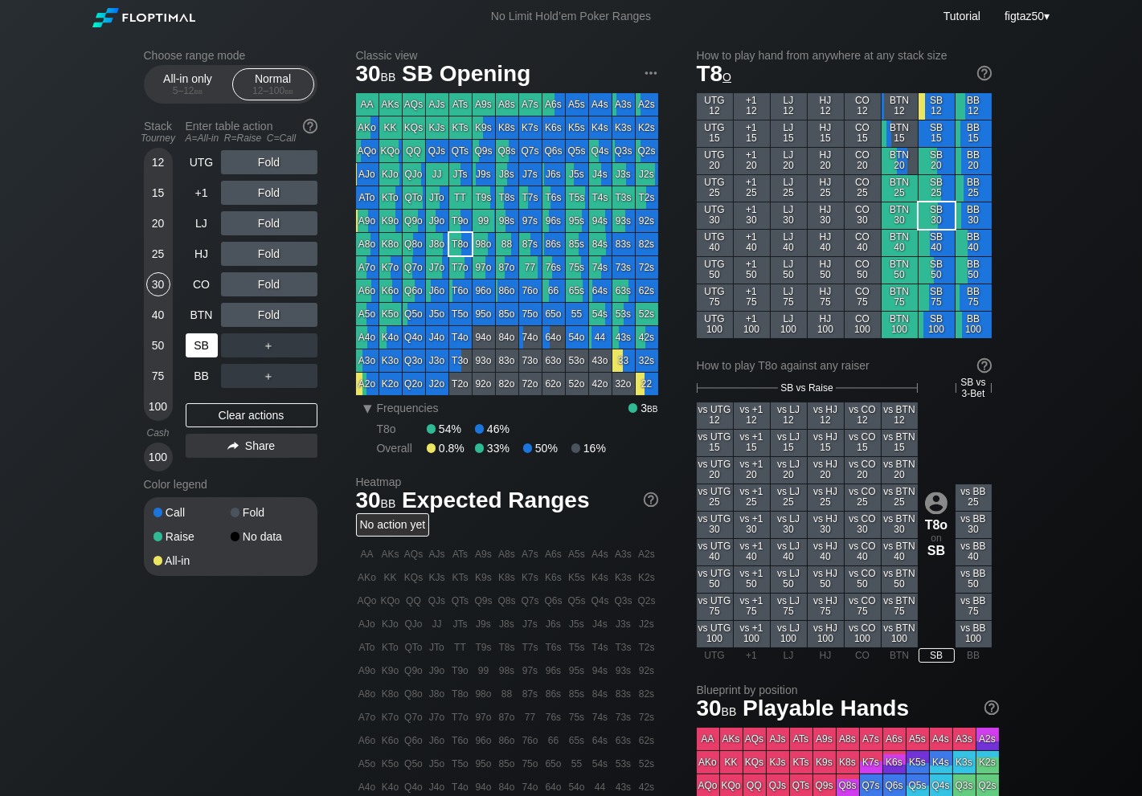
click at [199, 346] on div "SB" at bounding box center [202, 346] width 32 height 24
click at [464, 244] on div "T8o" at bounding box center [460, 244] width 23 height 23
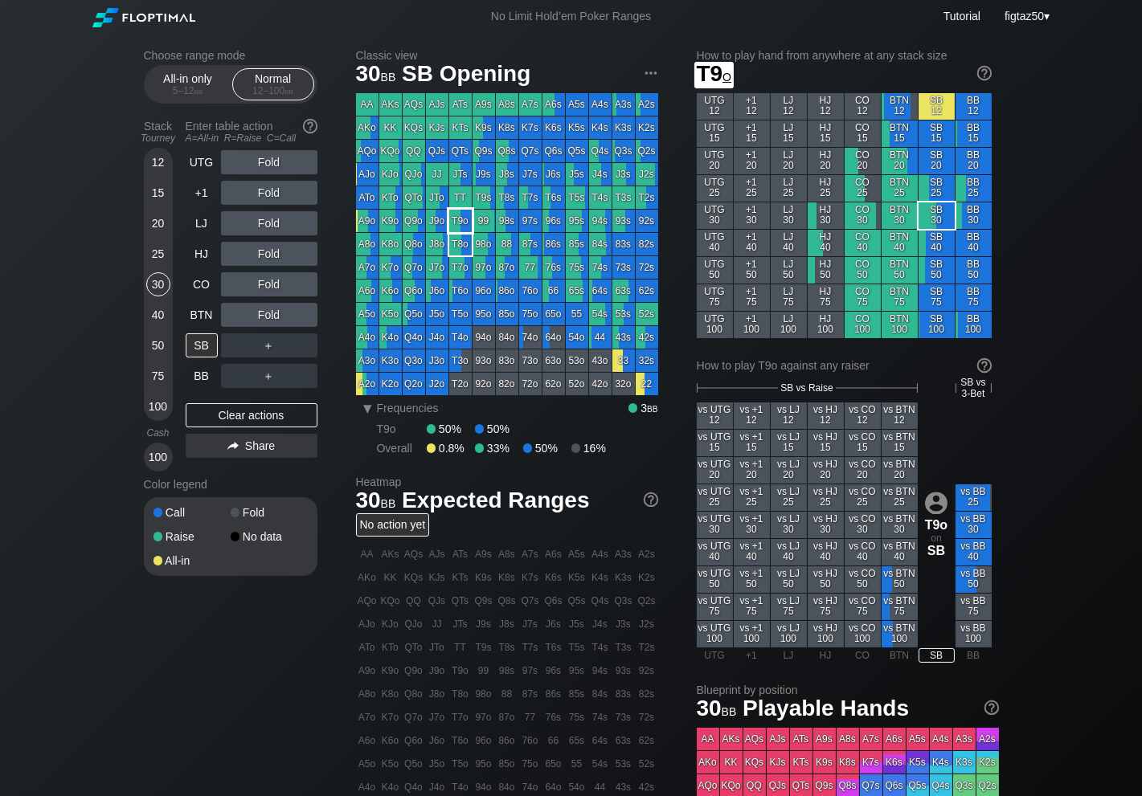
click at [464, 221] on div "T9o" at bounding box center [460, 221] width 23 height 23
